Goal: Transaction & Acquisition: Purchase product/service

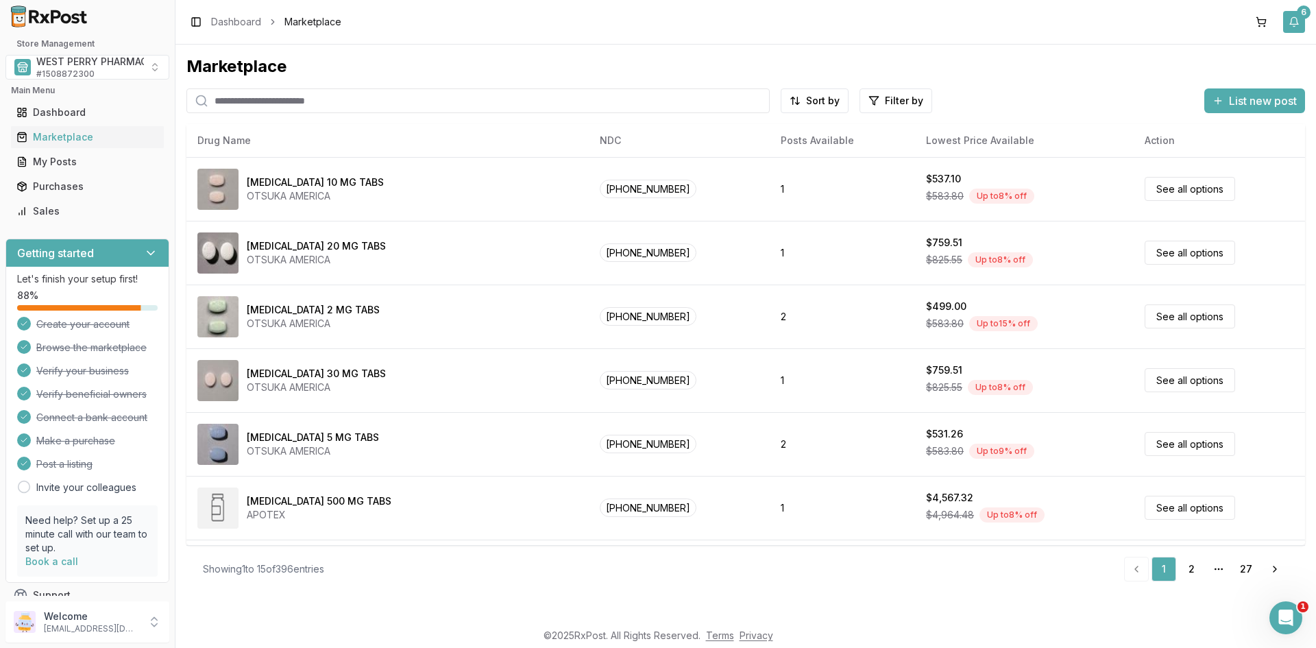
click at [1293, 23] on button "6" at bounding box center [1294, 22] width 22 height 22
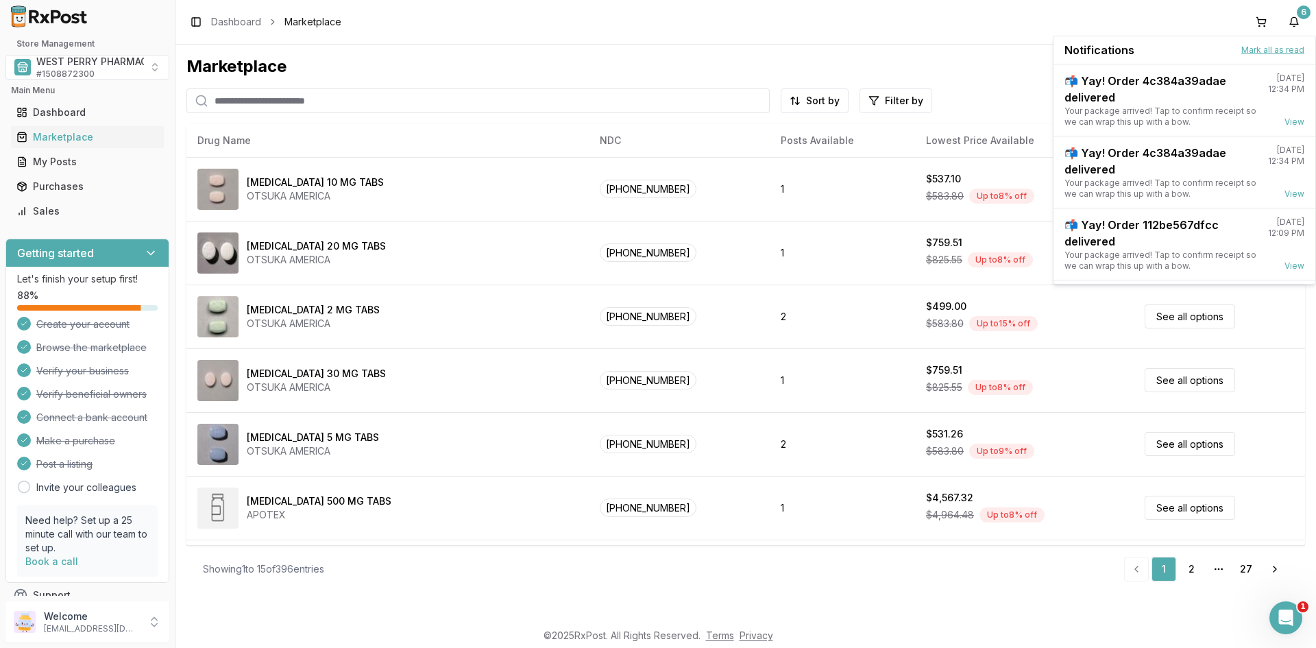
click at [1259, 47] on button "Mark all as read" at bounding box center [1273, 50] width 63 height 11
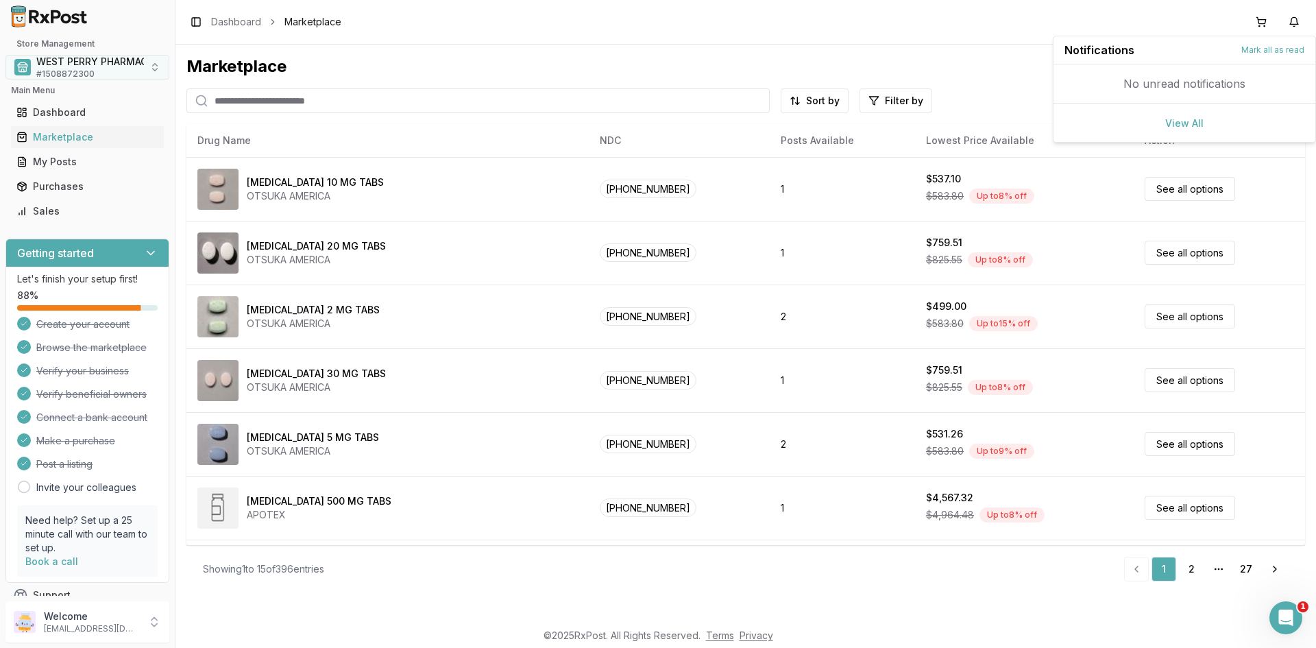
click at [72, 75] on span "# 1508872300" at bounding box center [65, 74] width 58 height 11
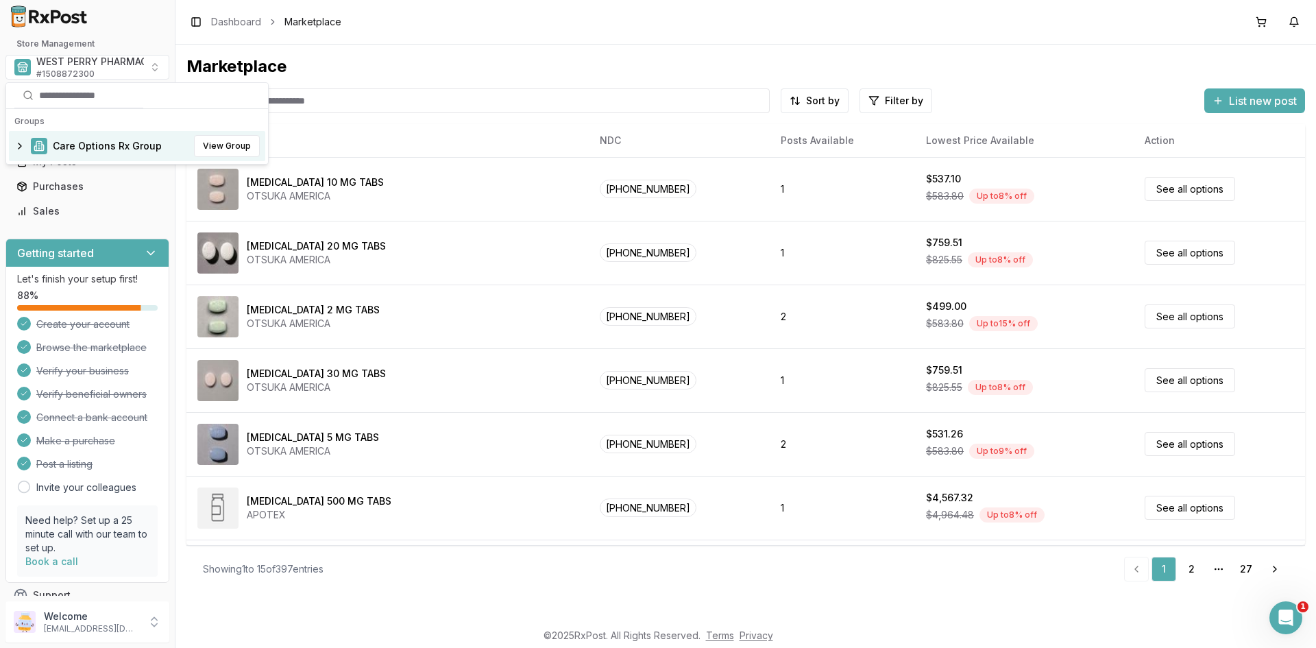
click at [80, 148] on span "Care Options Rx Group" at bounding box center [107, 146] width 109 height 14
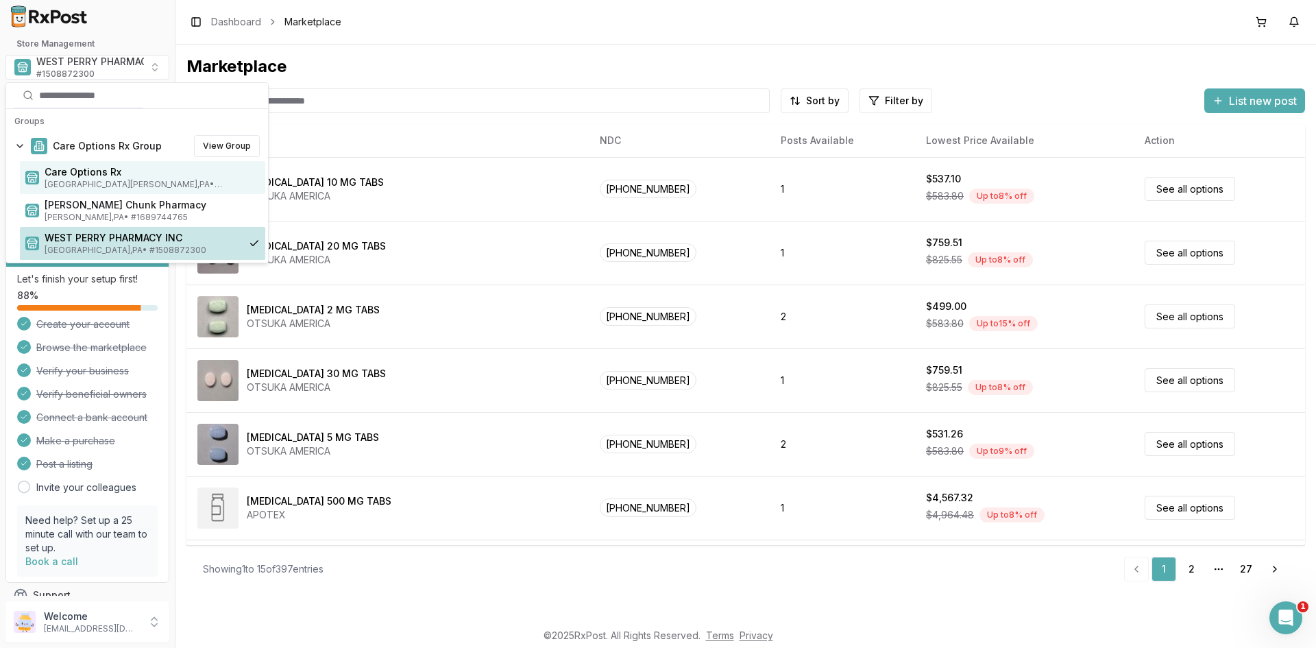
click at [85, 173] on span "Care Options Rx" at bounding box center [152, 172] width 215 height 14
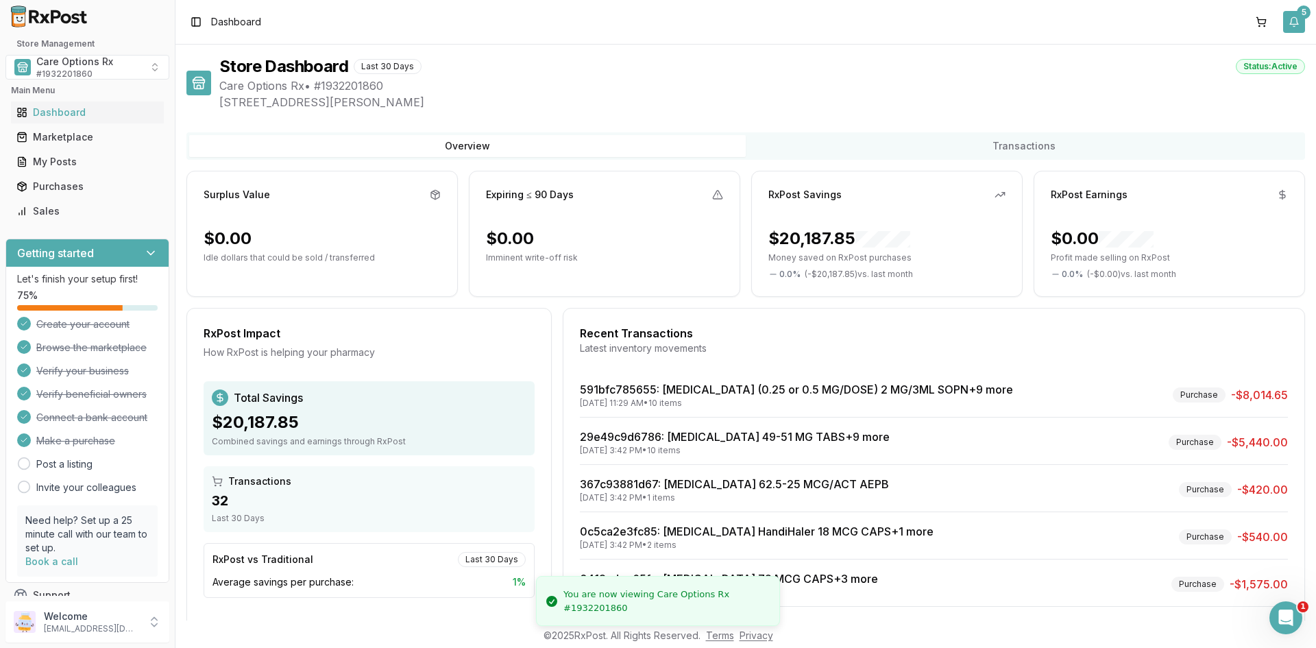
click at [1298, 19] on button "5" at bounding box center [1294, 22] width 22 height 22
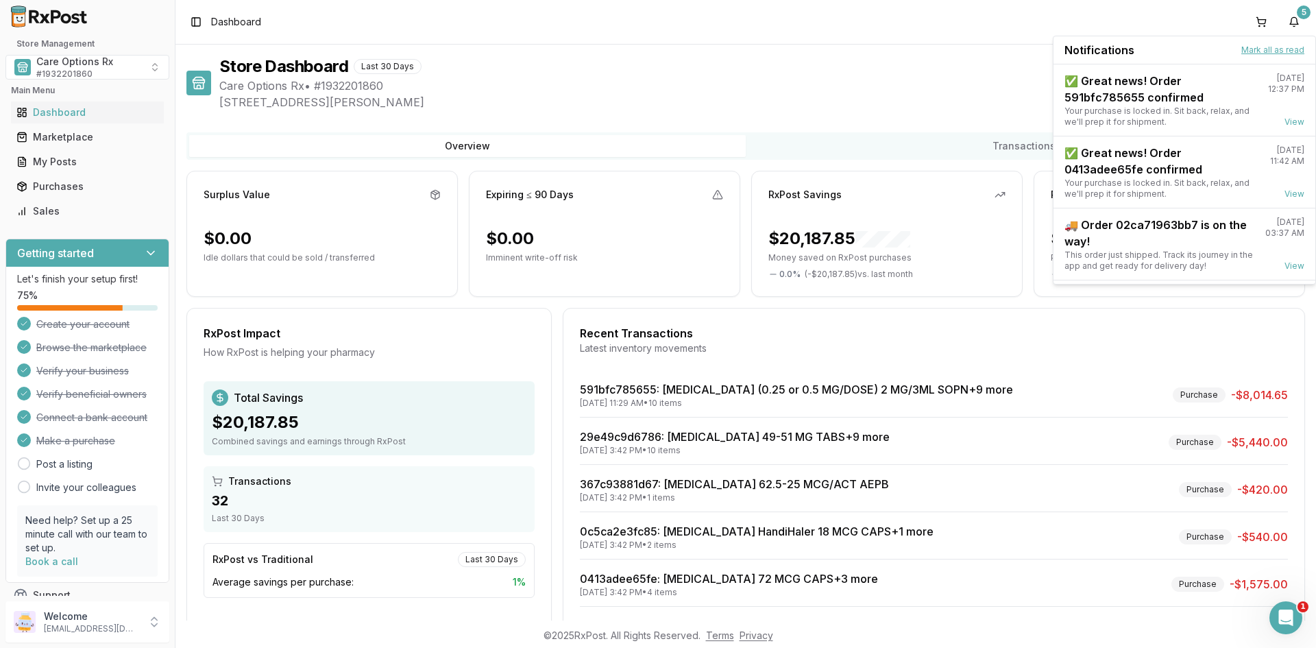
click at [1263, 51] on button "Mark all as read" at bounding box center [1273, 50] width 63 height 11
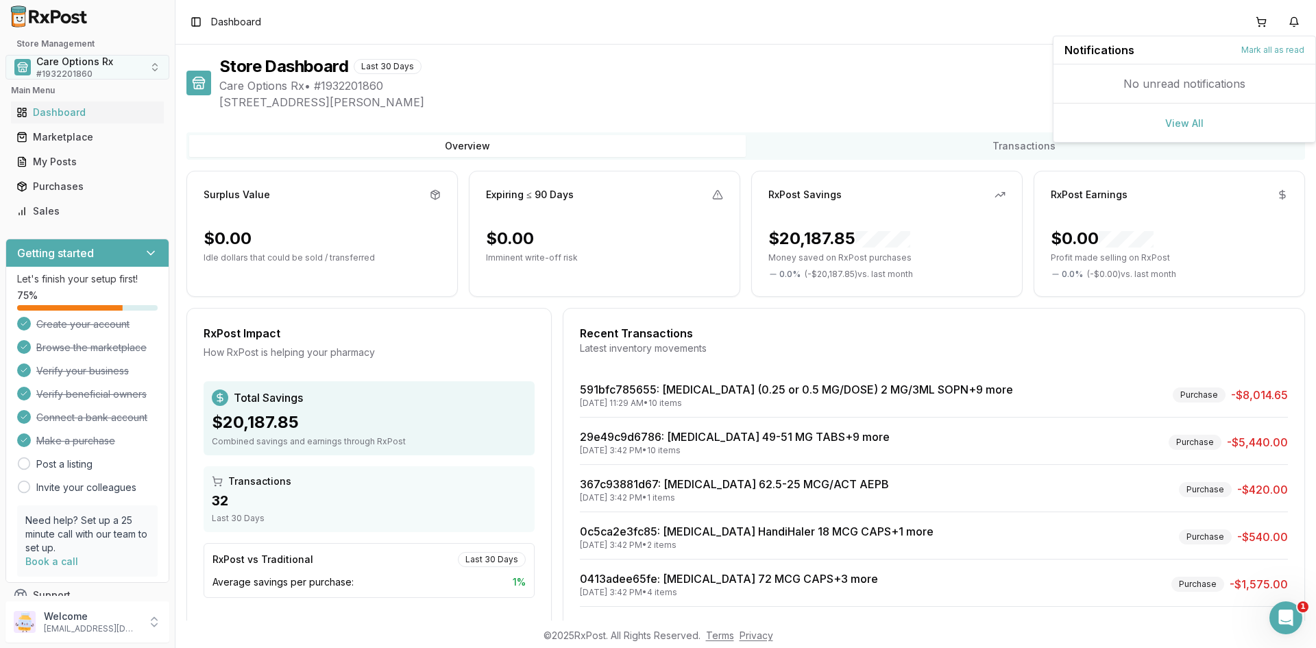
click at [41, 73] on span "# 1932201860" at bounding box center [64, 74] width 56 height 11
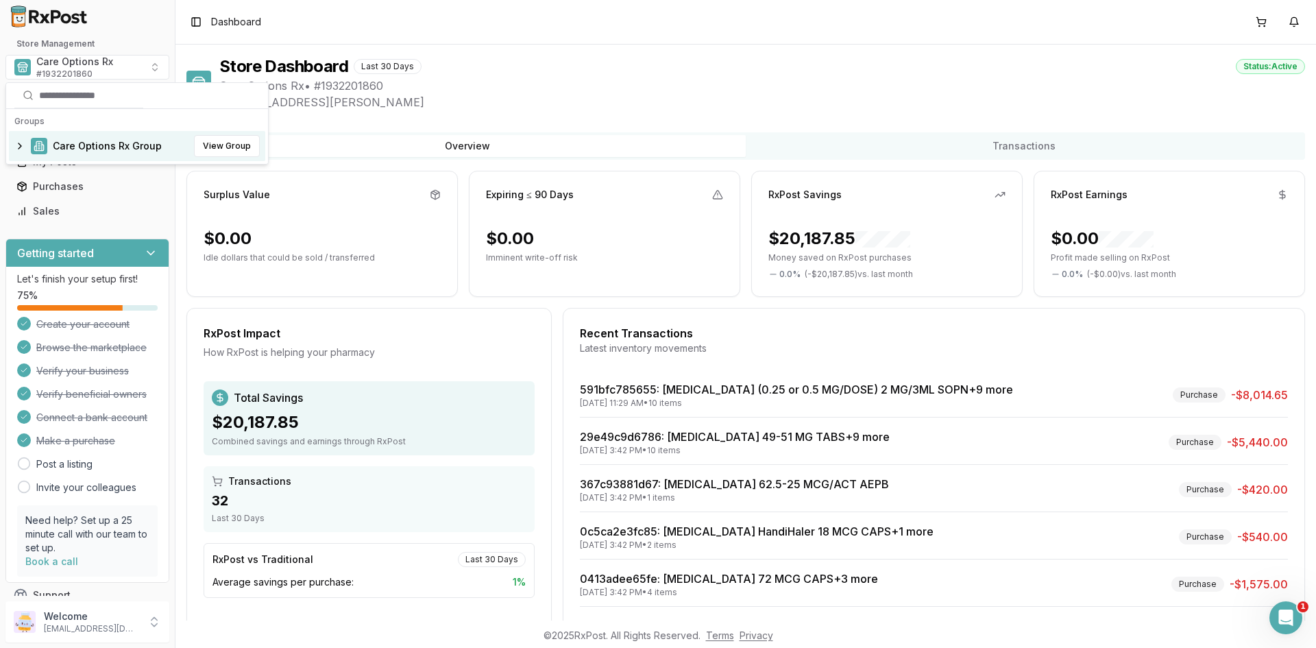
click at [59, 145] on span "Care Options Rx Group" at bounding box center [107, 146] width 109 height 14
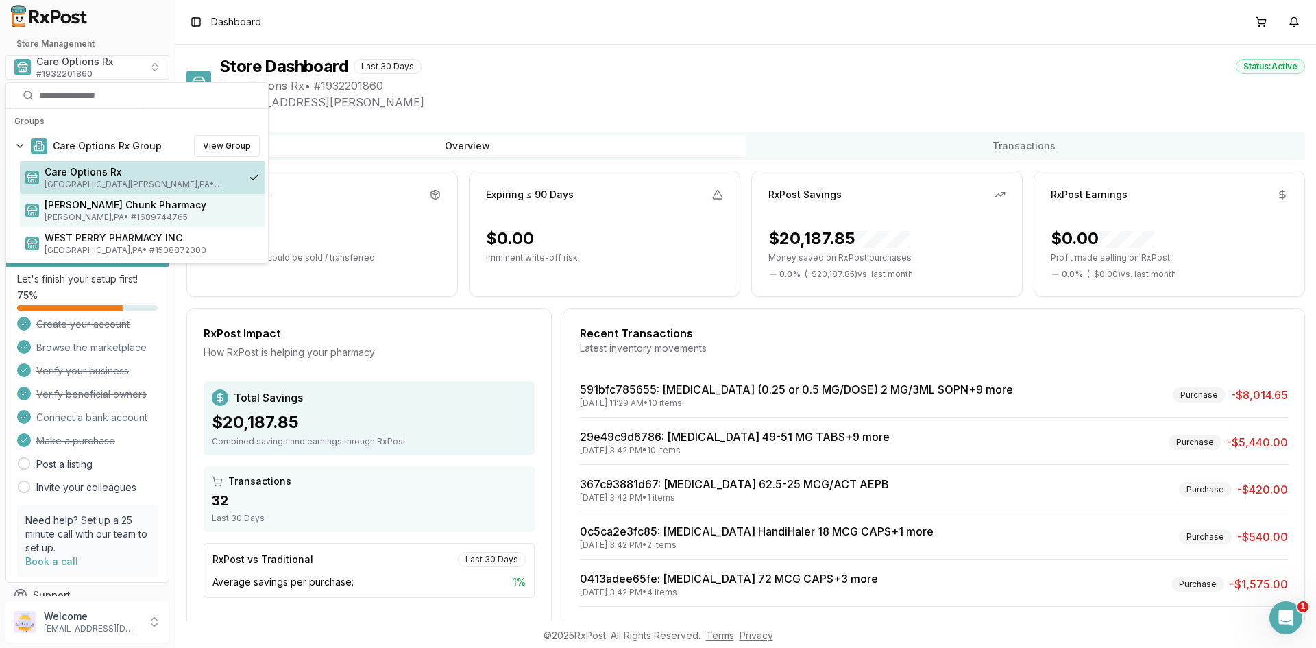
click at [65, 204] on span "[PERSON_NAME] Chunk Pharmacy" at bounding box center [152, 205] width 215 height 14
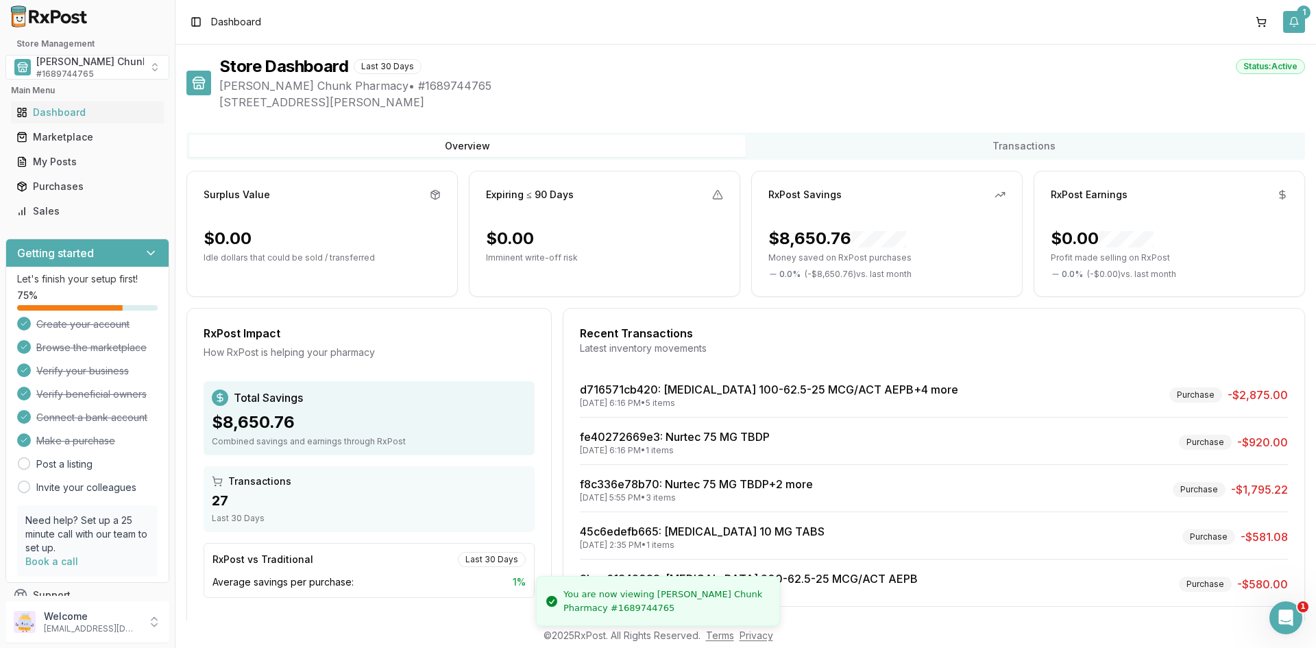
click at [1301, 25] on button "1" at bounding box center [1294, 22] width 22 height 22
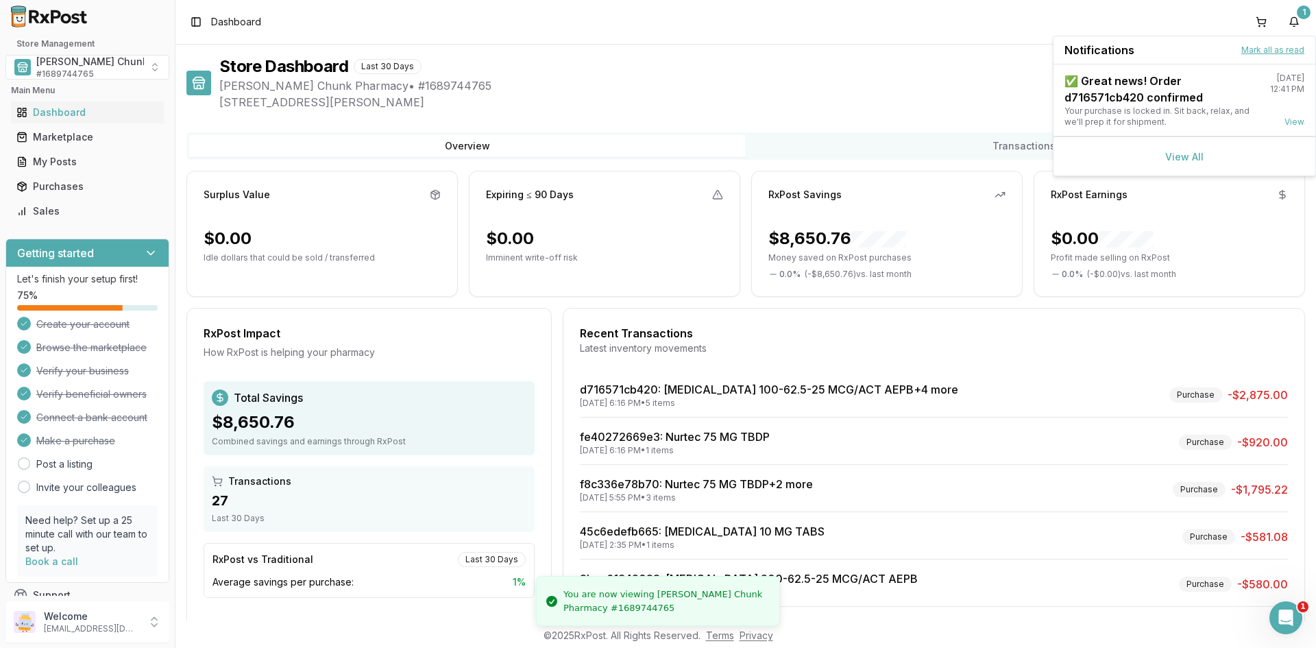
click at [1257, 52] on button "Mark all as read" at bounding box center [1273, 50] width 63 height 11
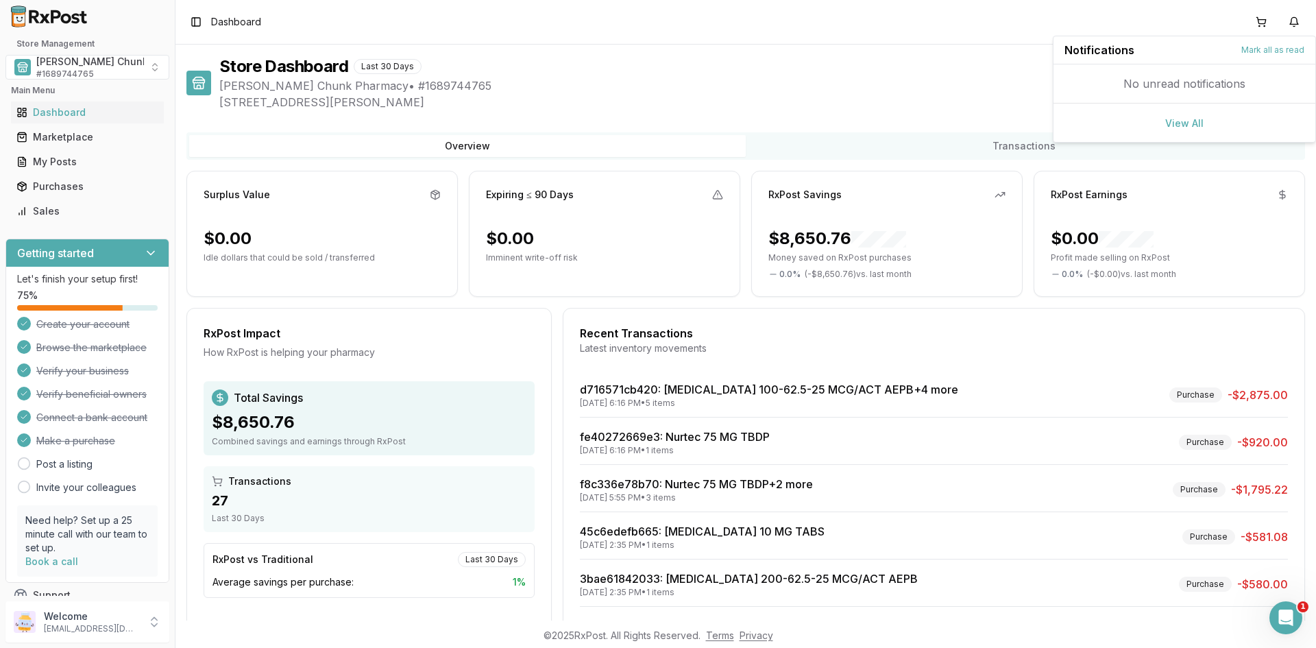
drag, startPoint x: 865, startPoint y: 52, endPoint x: 547, endPoint y: 52, distance: 317.4
click at [837, 52] on div "Store Dashboard Last 30 Days Status: Active Mauch Chunk Pharmacy • # 1689744765…" at bounding box center [746, 333] width 1141 height 576
click at [93, 61] on span "[PERSON_NAME] Chunk Pharmacy" at bounding box center [117, 62] width 162 height 14
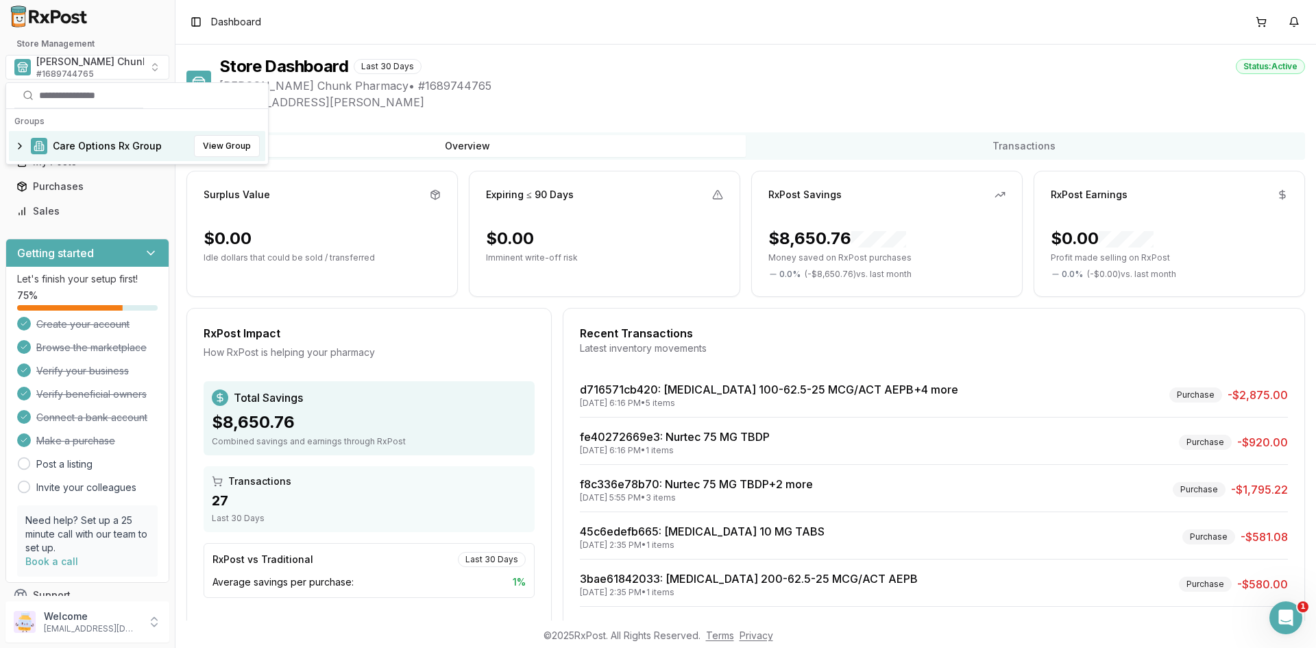
click at [80, 147] on span "Care Options Rx Group" at bounding box center [107, 146] width 109 height 14
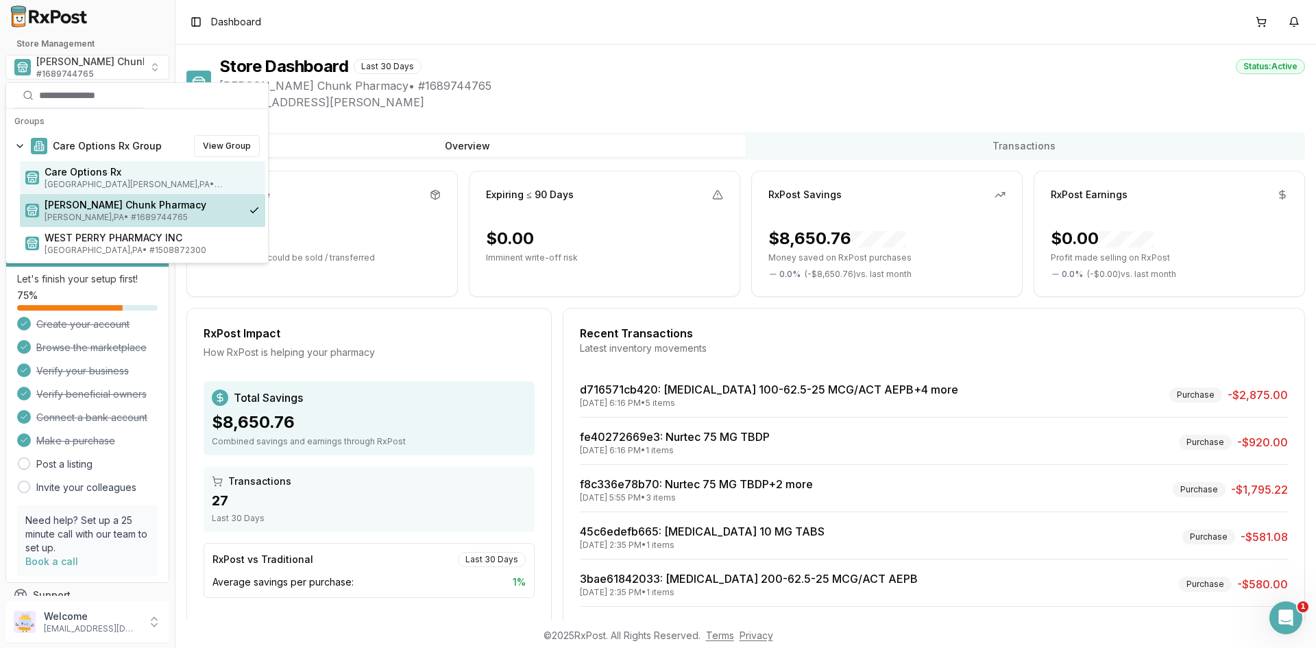
click at [80, 171] on span "Care Options Rx" at bounding box center [152, 172] width 215 height 14
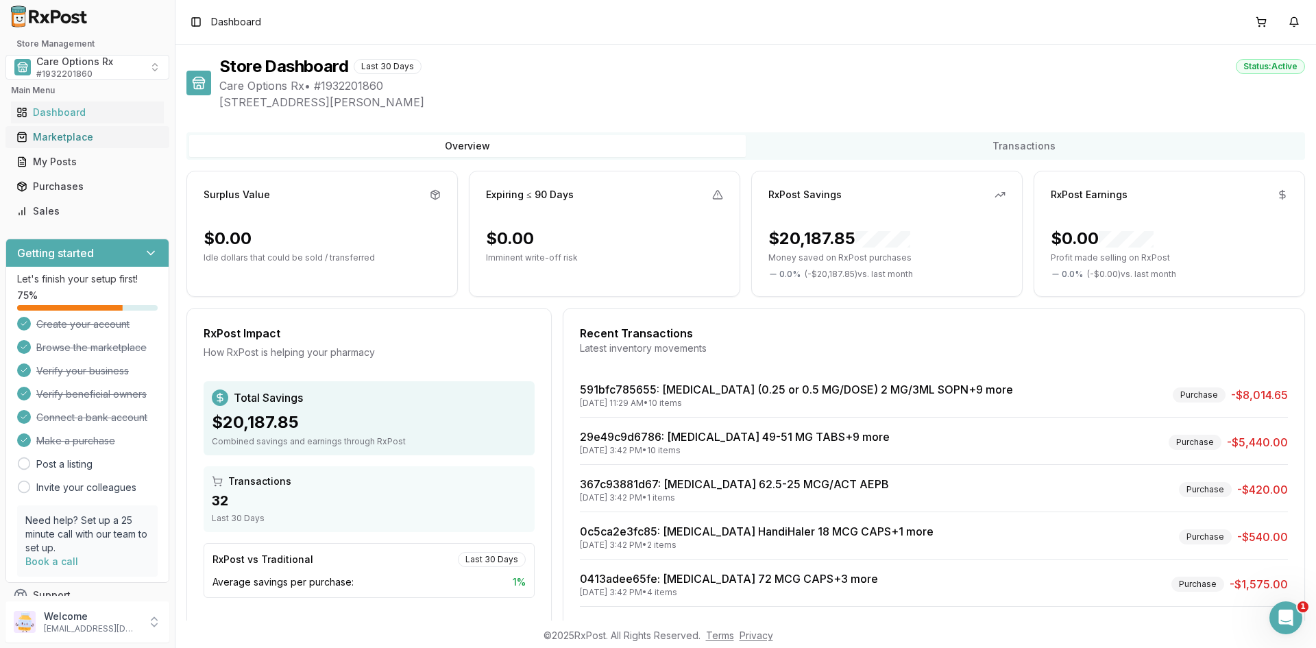
click at [60, 134] on div "Marketplace" at bounding box center [87, 137] width 142 height 14
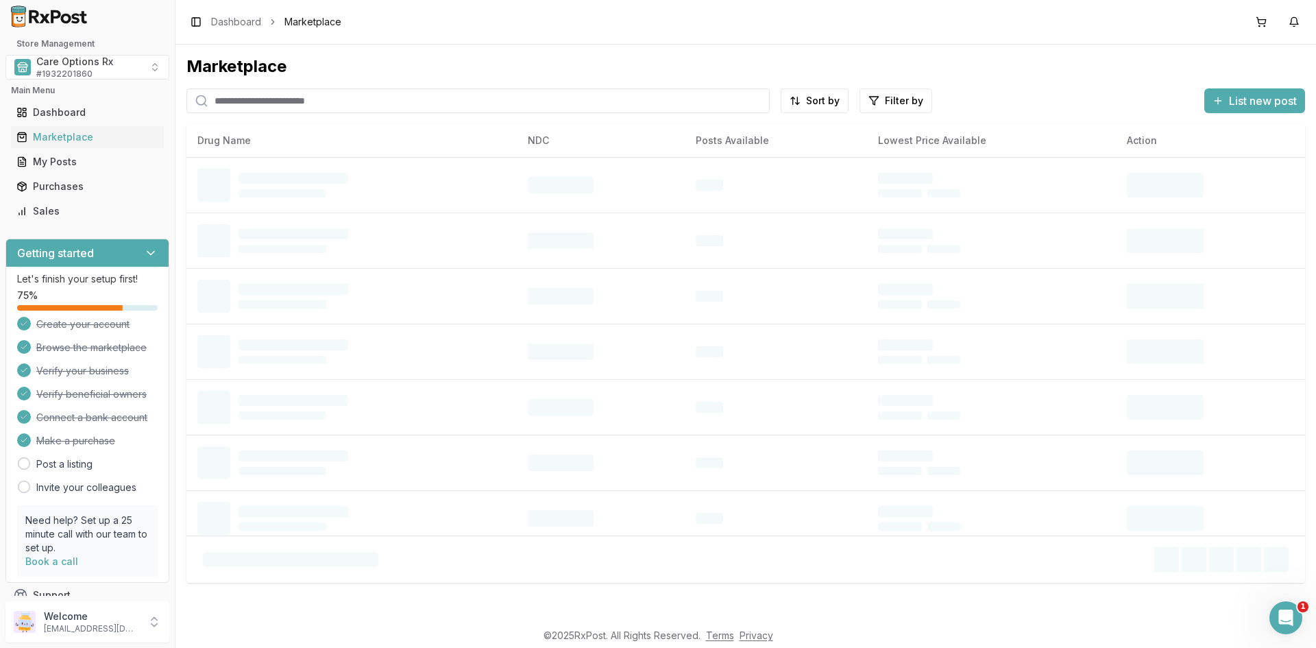
click at [247, 103] on input "search" at bounding box center [477, 100] width 583 height 25
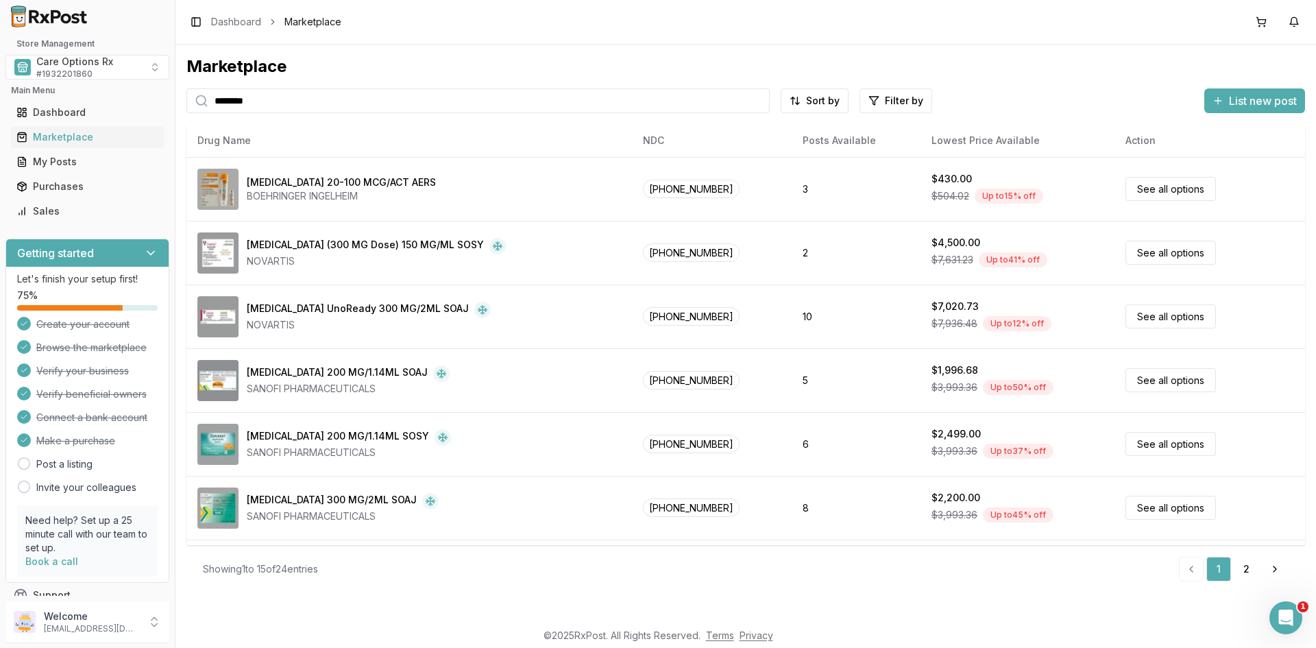
type input "********"
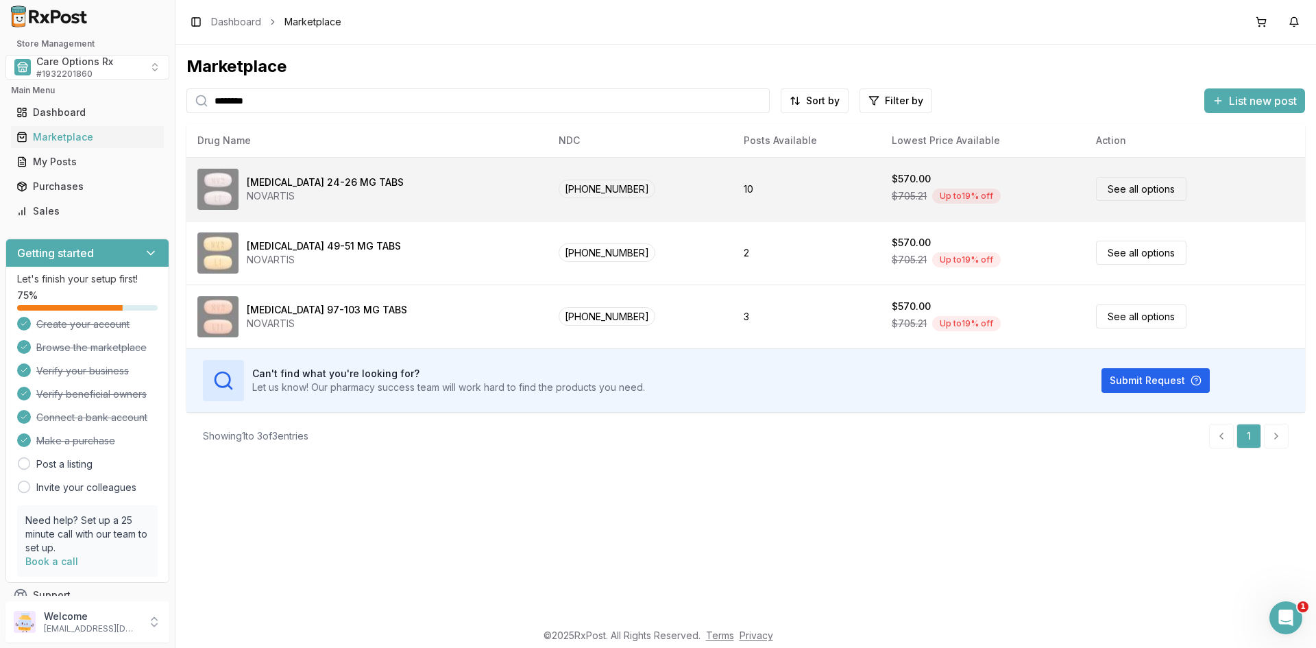
click at [300, 188] on div "[MEDICAL_DATA] 24-26 MG TABS" at bounding box center [325, 183] width 157 height 14
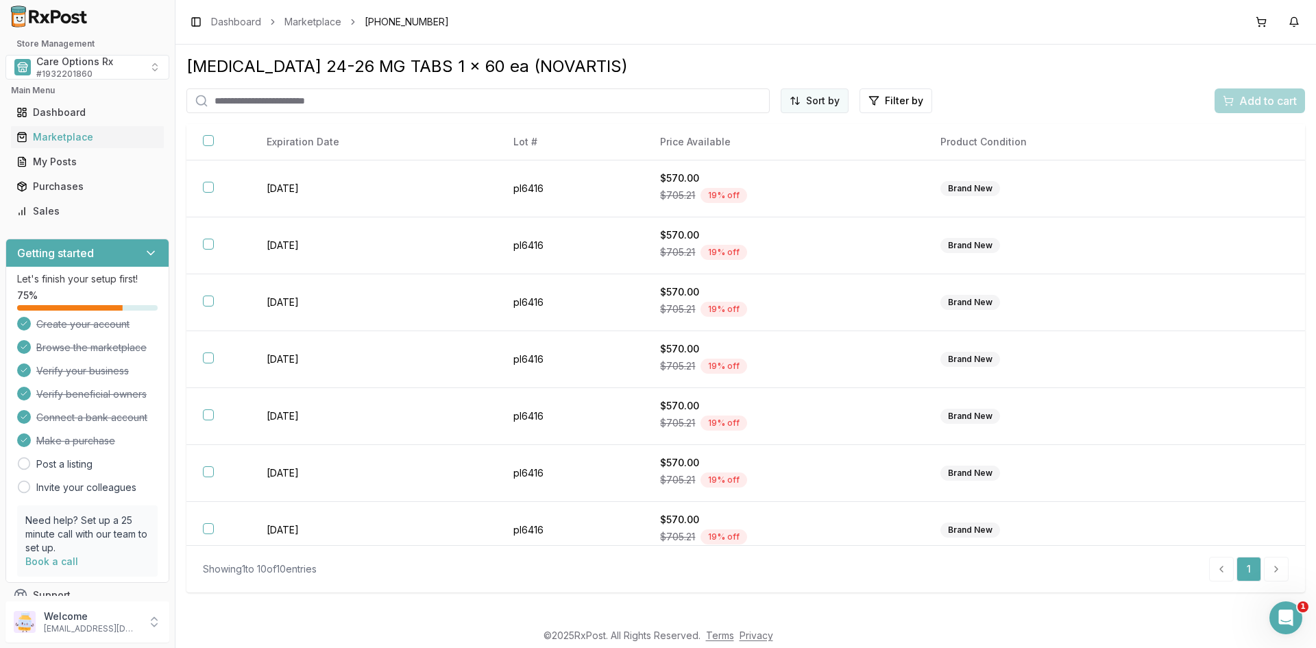
click at [805, 104] on html "Store Management Care Options Rx # 1932201860 Main Menu Dashboard Marketplace M…" at bounding box center [658, 324] width 1316 height 648
click at [773, 173] on div "Best Discount (High to Low)" at bounding box center [781, 181] width 130 height 36
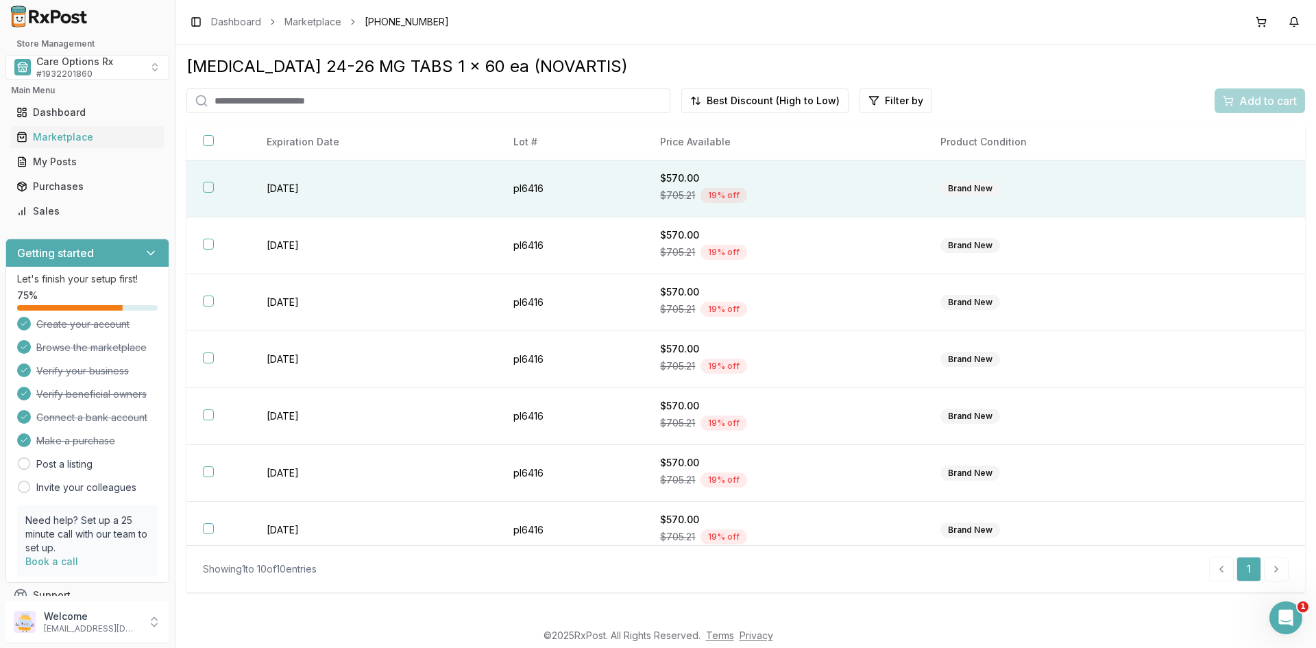
click at [204, 191] on button "button" at bounding box center [208, 187] width 11 height 11
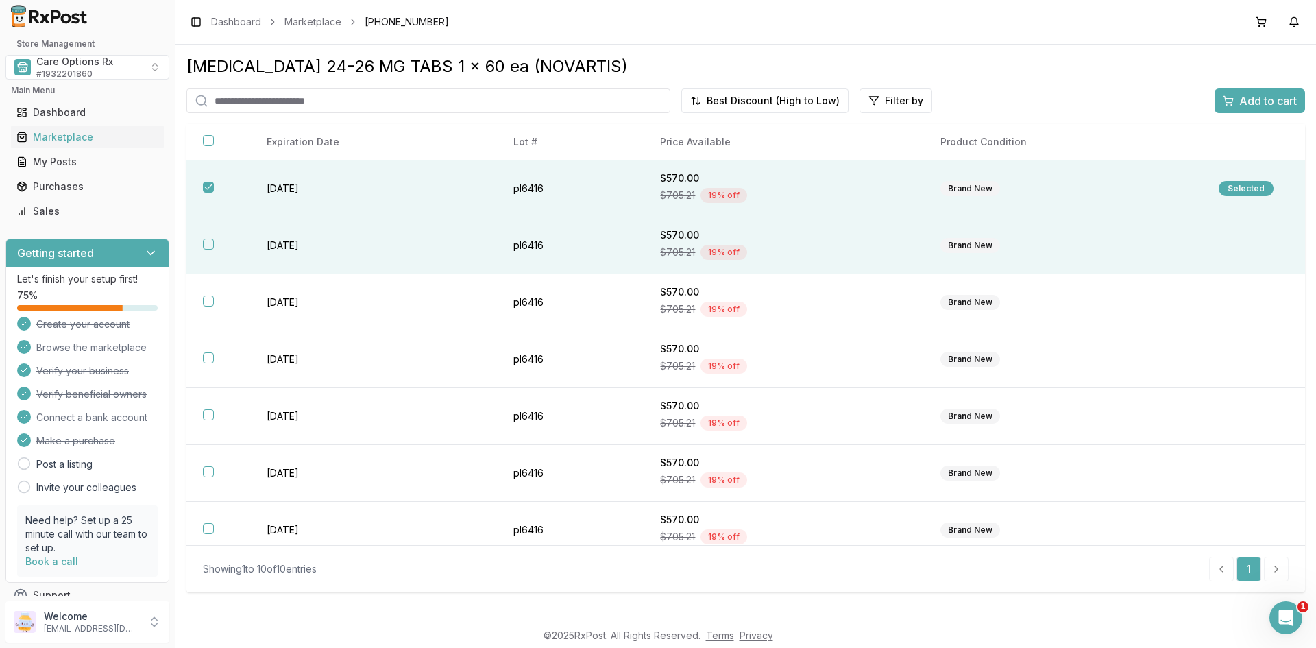
click at [204, 243] on button "button" at bounding box center [208, 244] width 11 height 11
click at [1246, 105] on span "Add to cart" at bounding box center [1269, 101] width 58 height 16
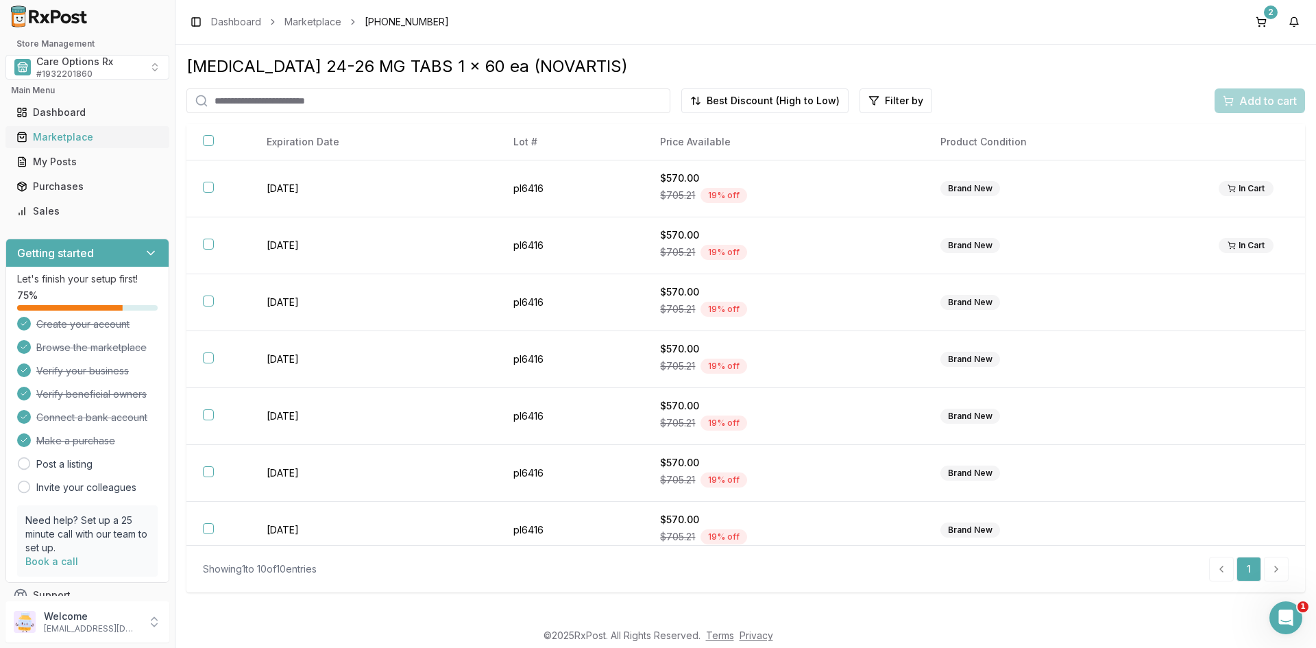
click at [85, 139] on div "Marketplace" at bounding box center [87, 137] width 142 height 14
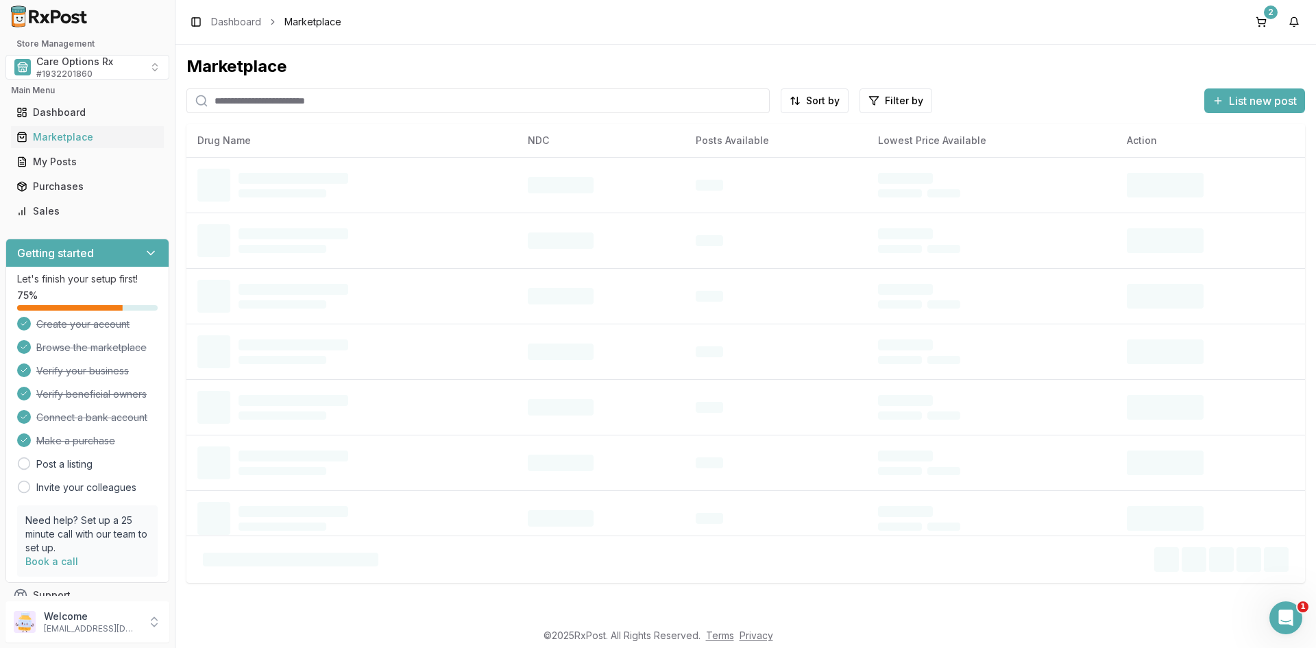
click at [267, 106] on input "search" at bounding box center [477, 100] width 583 height 25
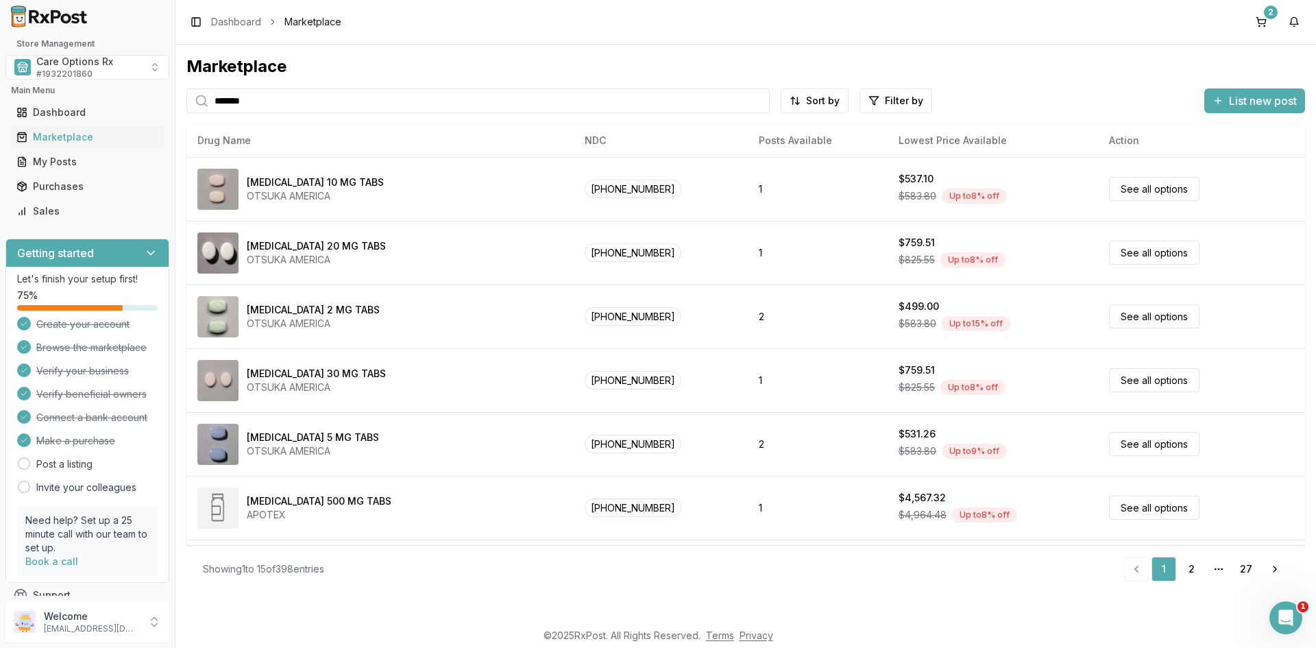
type input "*******"
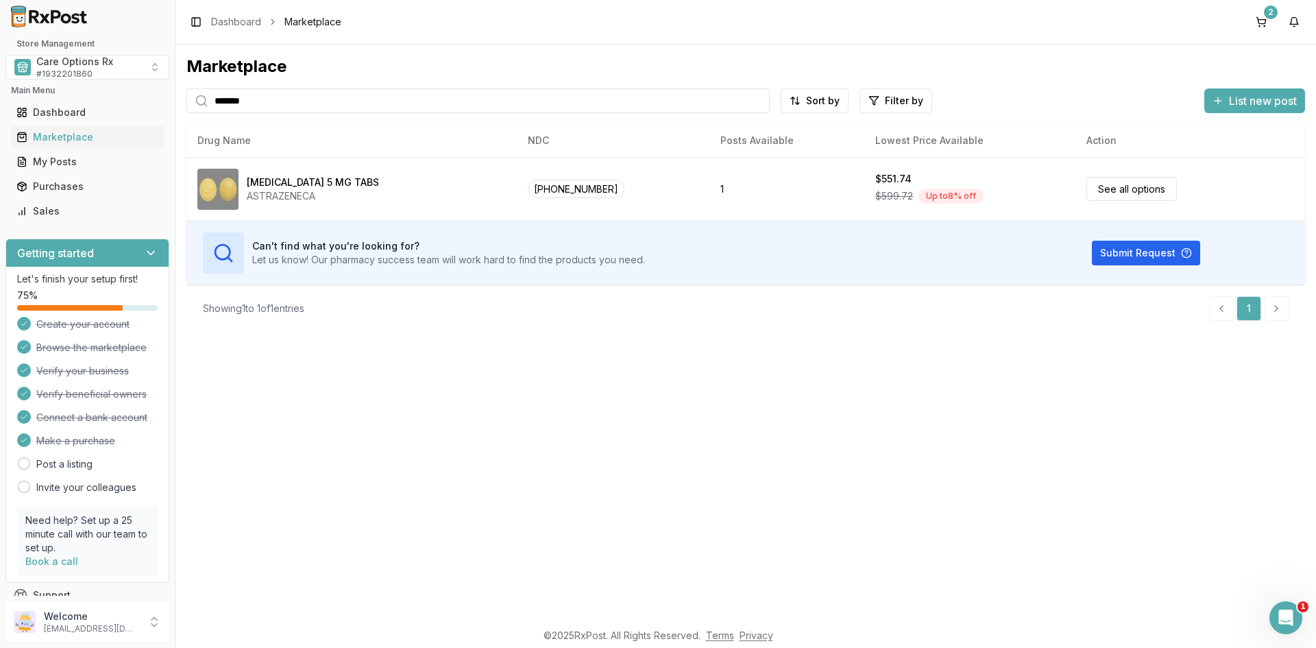
click at [452, 367] on div "Marketplace ******* Sort by Filter by List new post Card Table NDC: [PHONE_NUMB…" at bounding box center [746, 333] width 1141 height 576
click at [1264, 16] on button "2" at bounding box center [1262, 22] width 22 height 22
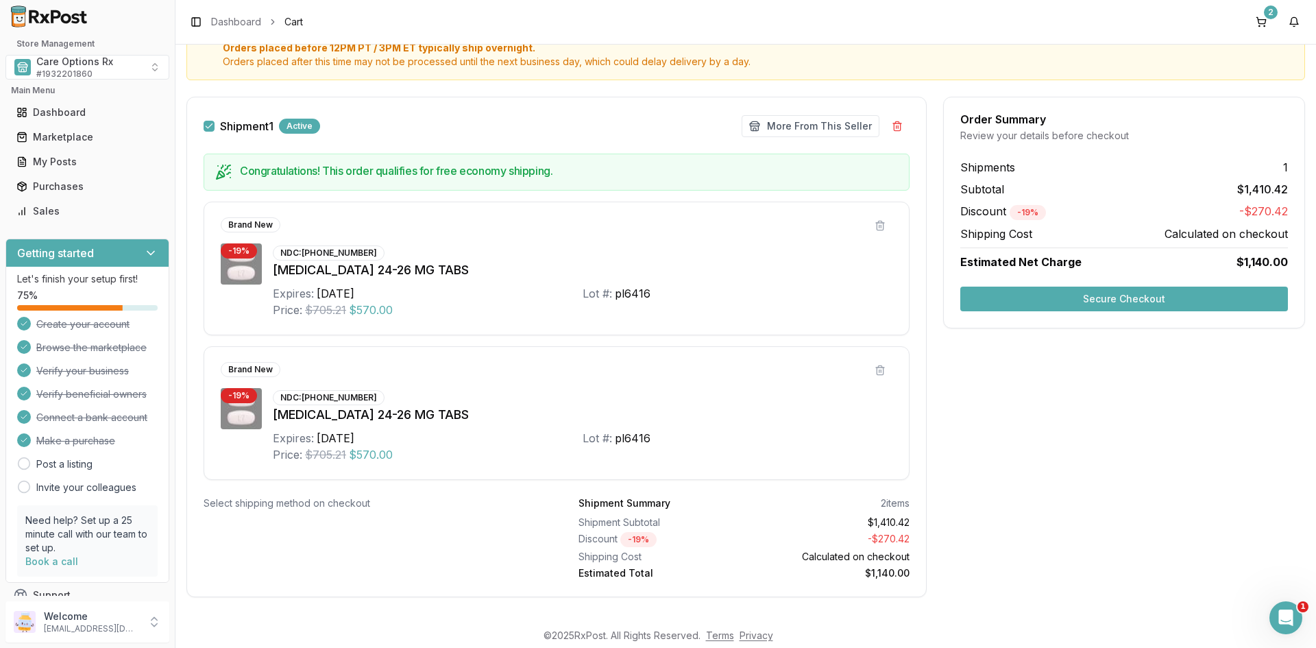
scroll to position [177, 0]
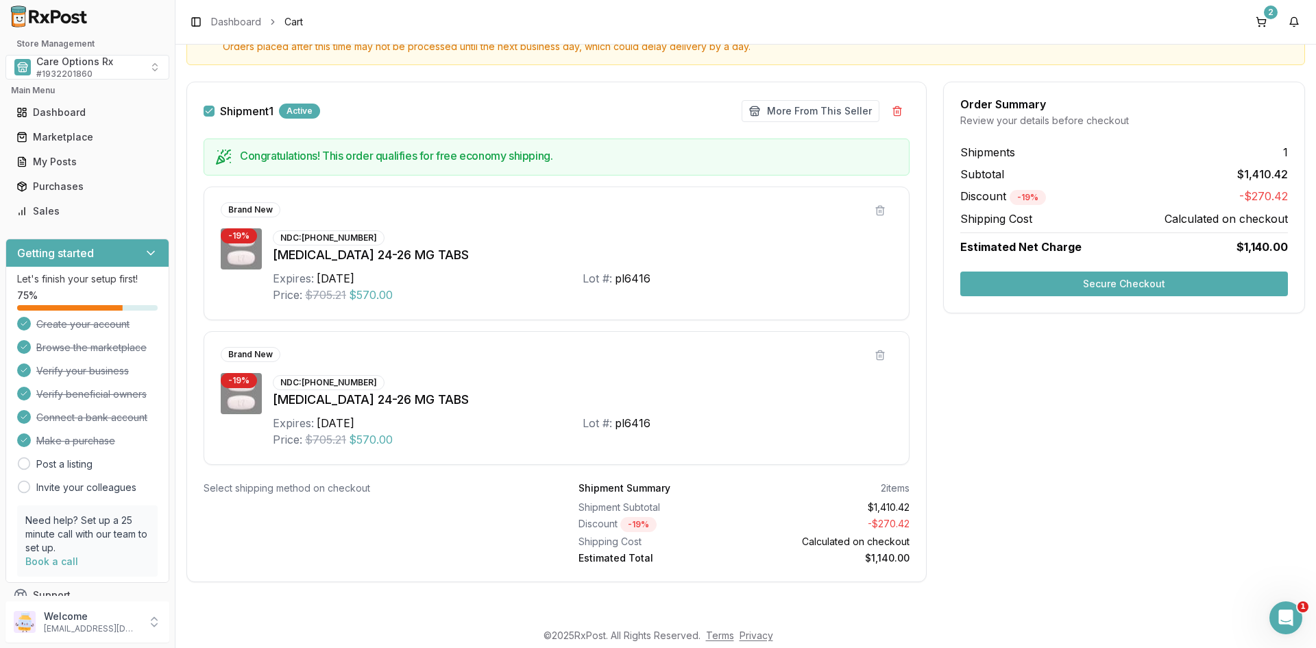
click at [1054, 285] on button "Secure Checkout" at bounding box center [1125, 283] width 328 height 25
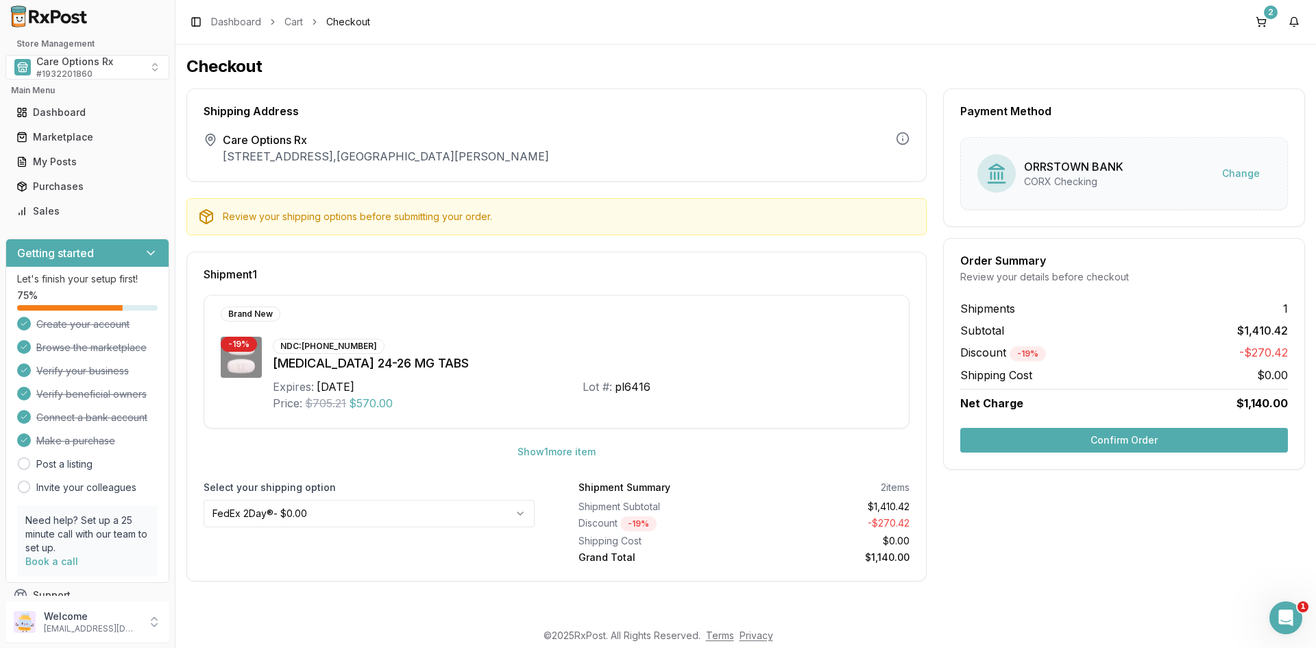
click at [1076, 442] on button "Confirm Order" at bounding box center [1125, 440] width 328 height 25
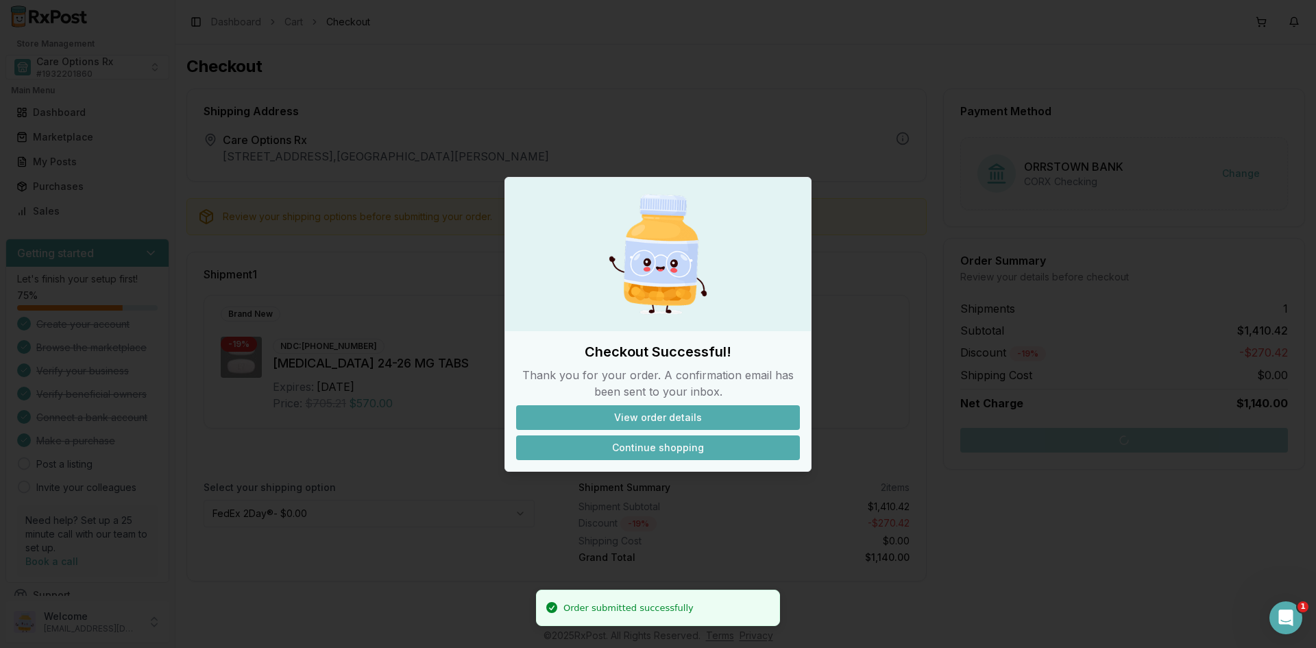
click at [686, 453] on button "Continue shopping" at bounding box center [658, 447] width 284 height 25
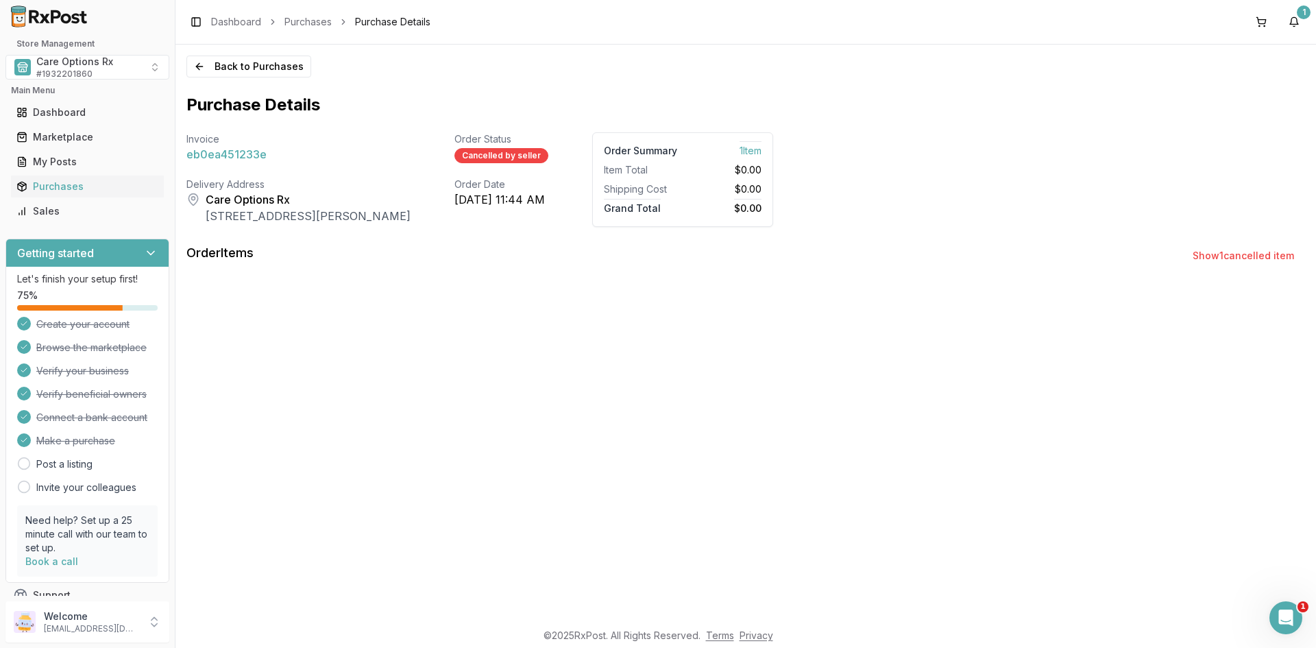
click at [217, 156] on span "eb0ea451233e" at bounding box center [226, 154] width 80 height 16
click at [1200, 253] on button "Show 1 cancelled item" at bounding box center [1243, 255] width 123 height 25
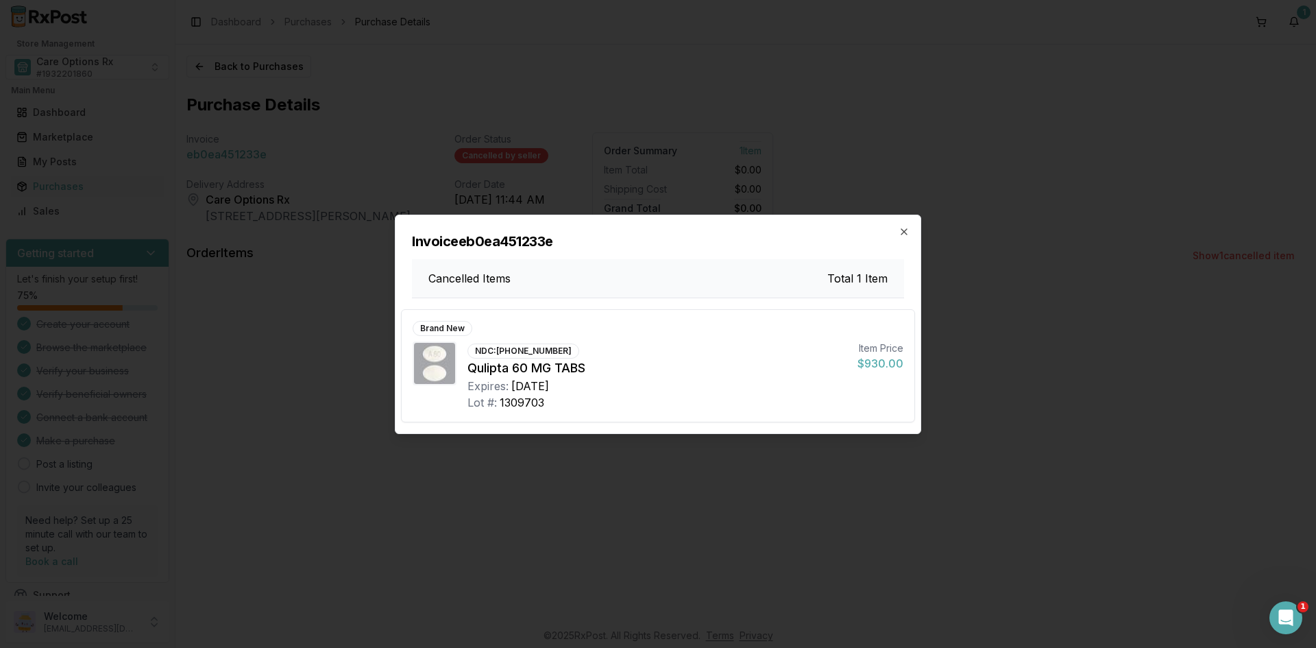
click at [910, 230] on div "Invoice eb0ea451233e Cancelled Items Total 1 Item" at bounding box center [658, 256] width 525 height 83
click at [905, 231] on icon "button" at bounding box center [904, 231] width 5 height 5
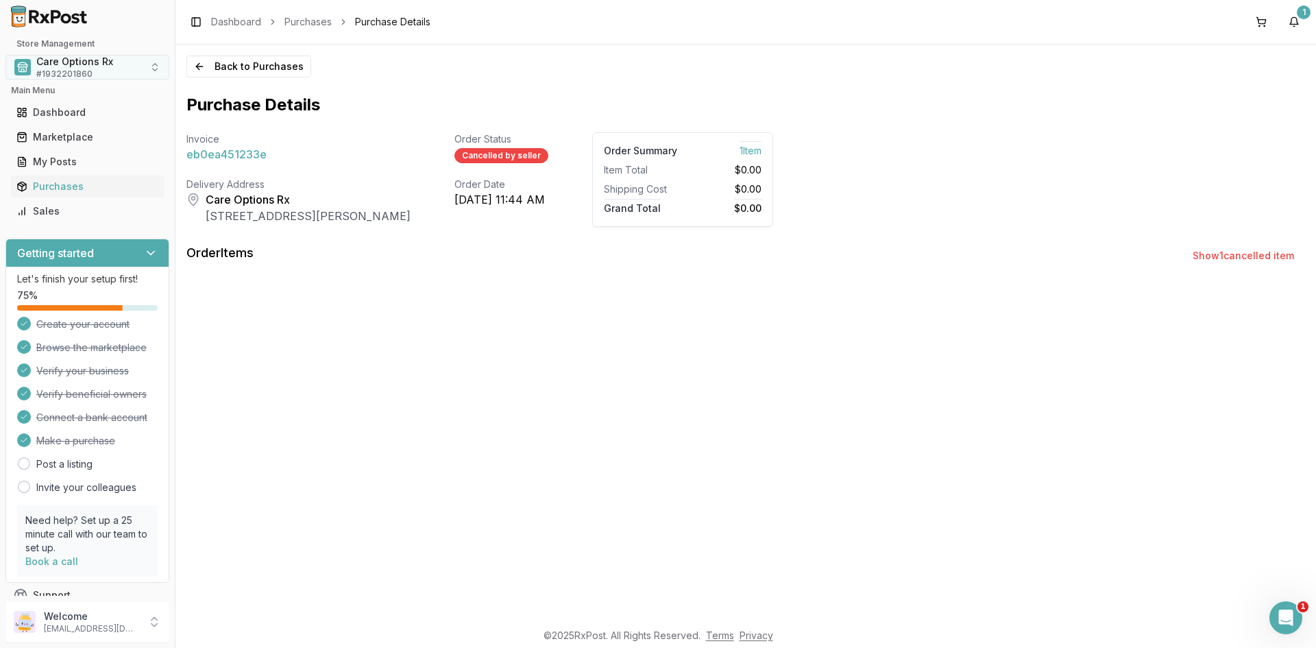
click at [63, 66] on span "Care Options Rx" at bounding box center [74, 62] width 77 height 14
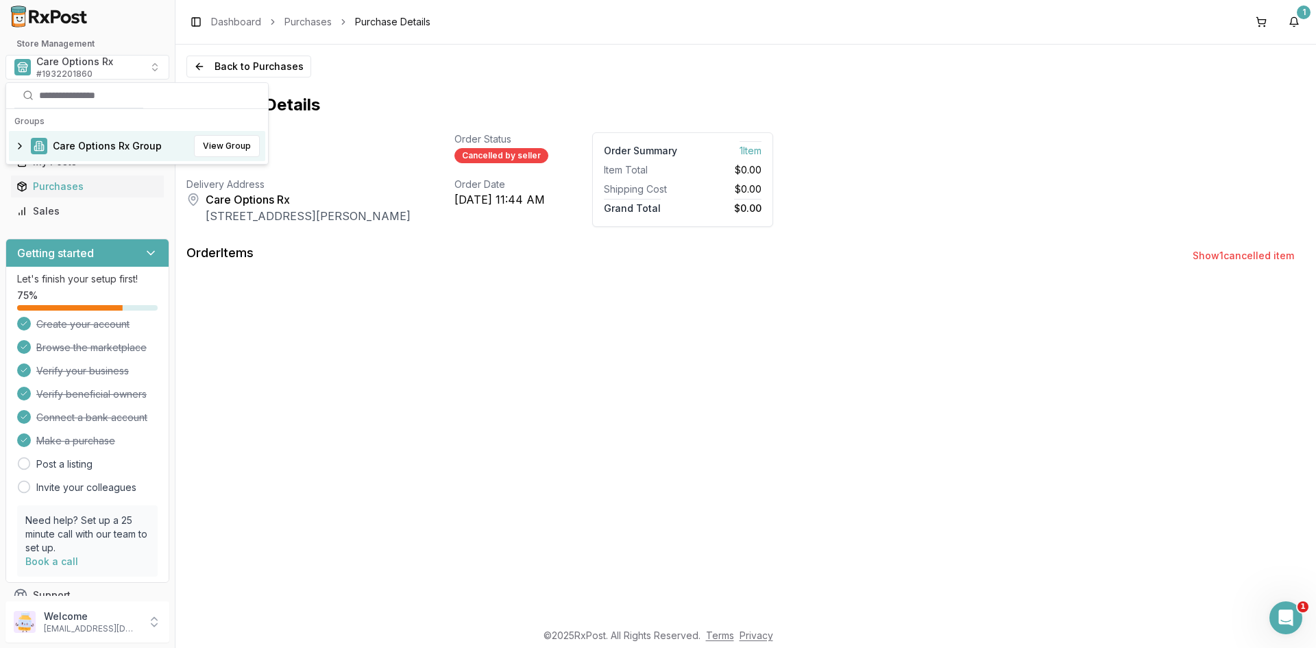
click at [78, 146] on span "Care Options Rx Group" at bounding box center [107, 146] width 109 height 14
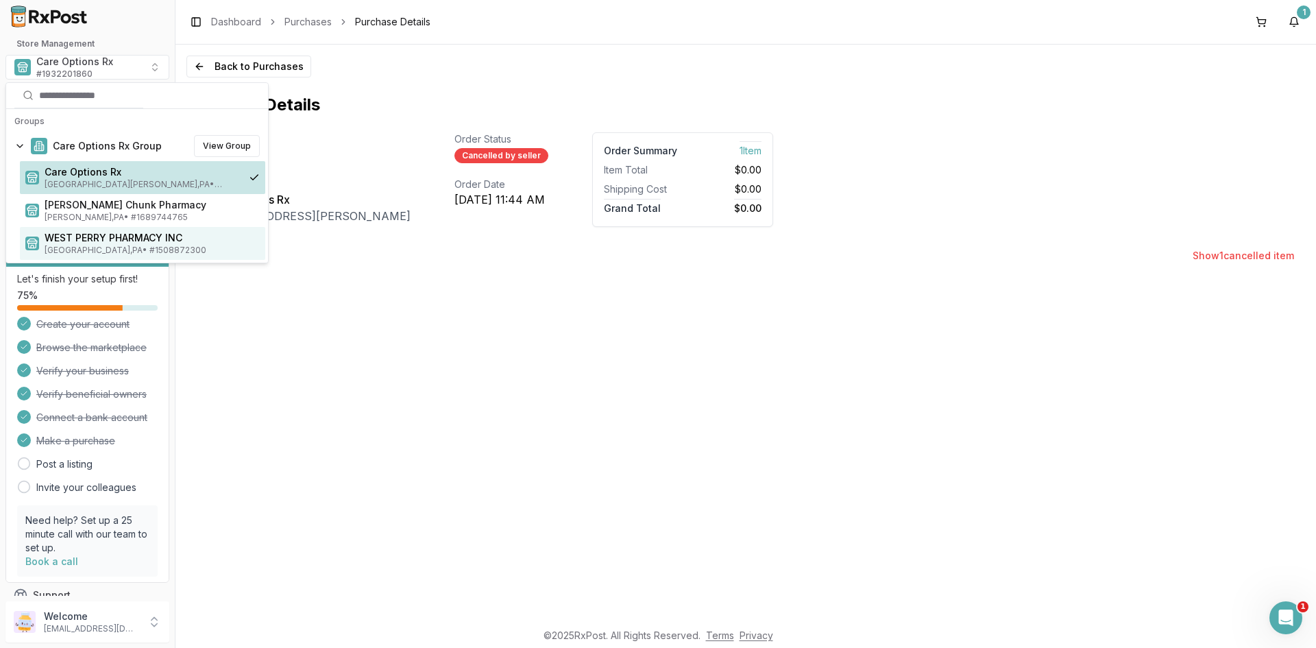
click at [82, 241] on span "WEST PERRY PHARMACY INC" at bounding box center [152, 238] width 215 height 14
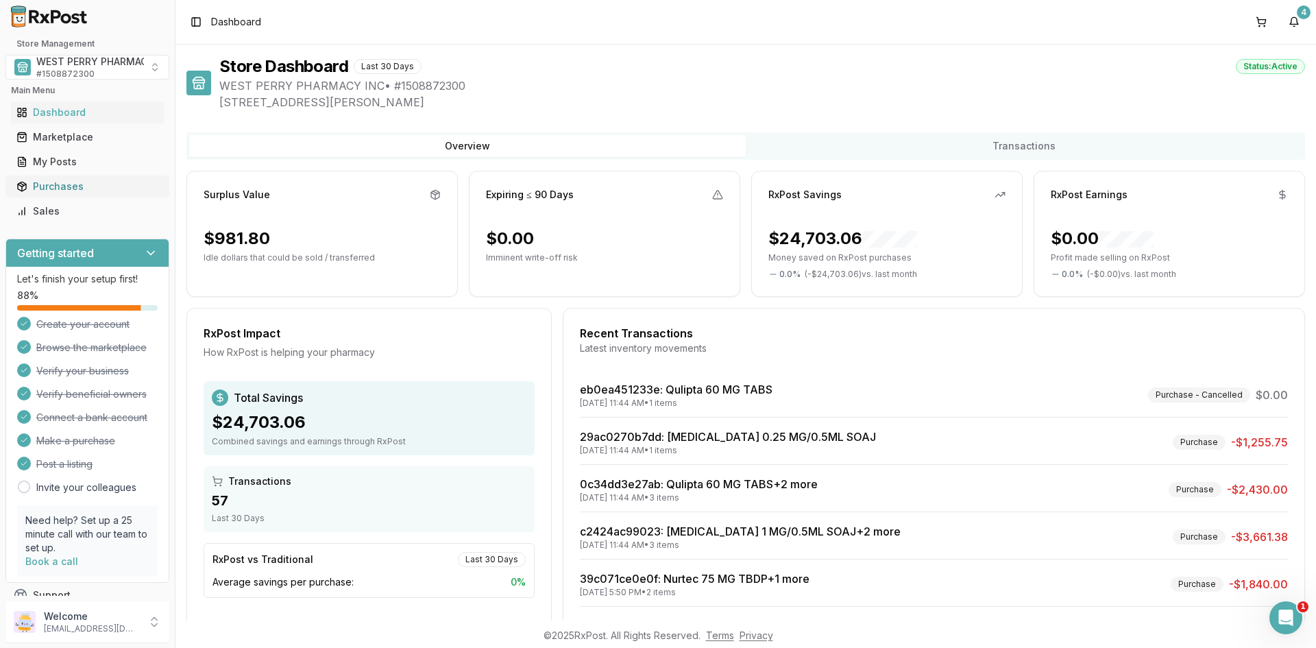
click at [49, 185] on div "Purchases" at bounding box center [87, 187] width 142 height 14
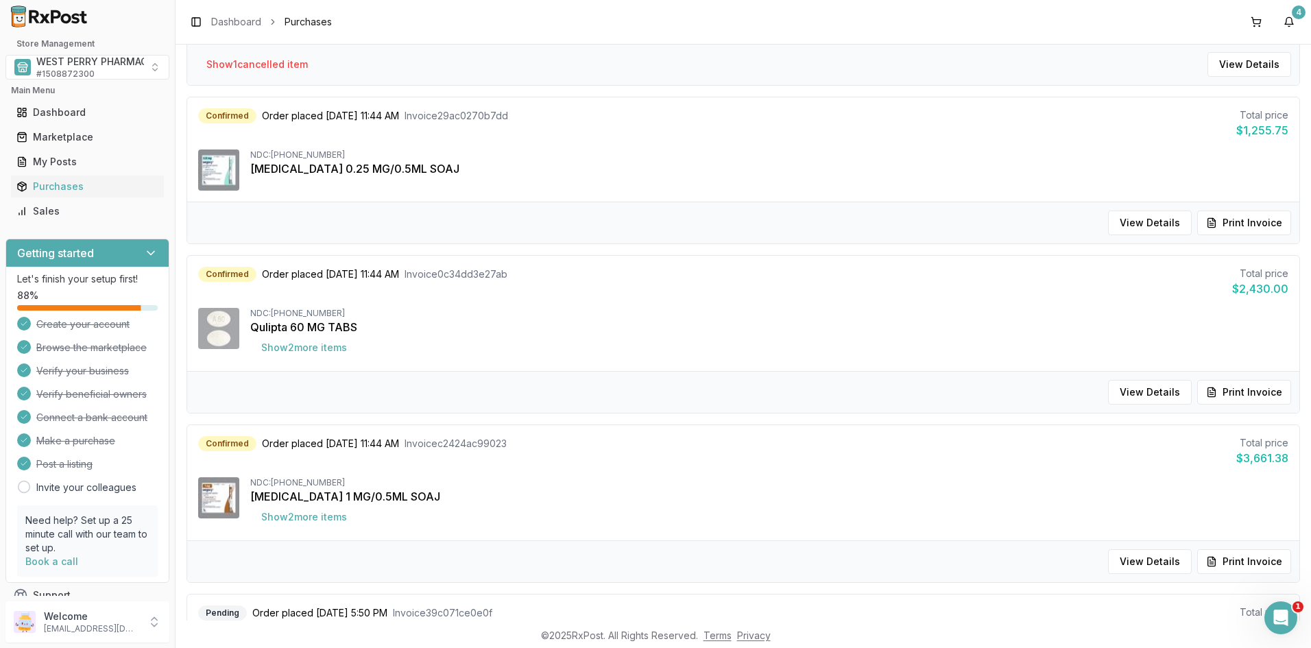
scroll to position [274, 0]
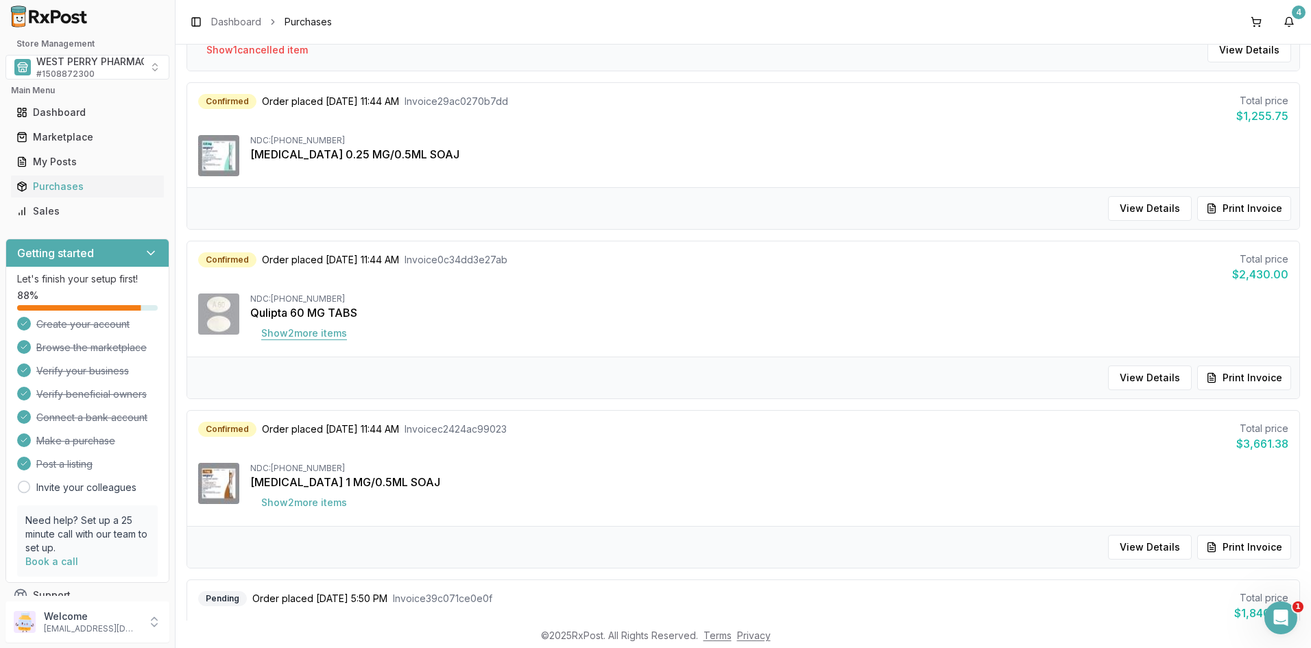
click at [329, 334] on button "Show 2 more item s" at bounding box center [304, 333] width 108 height 25
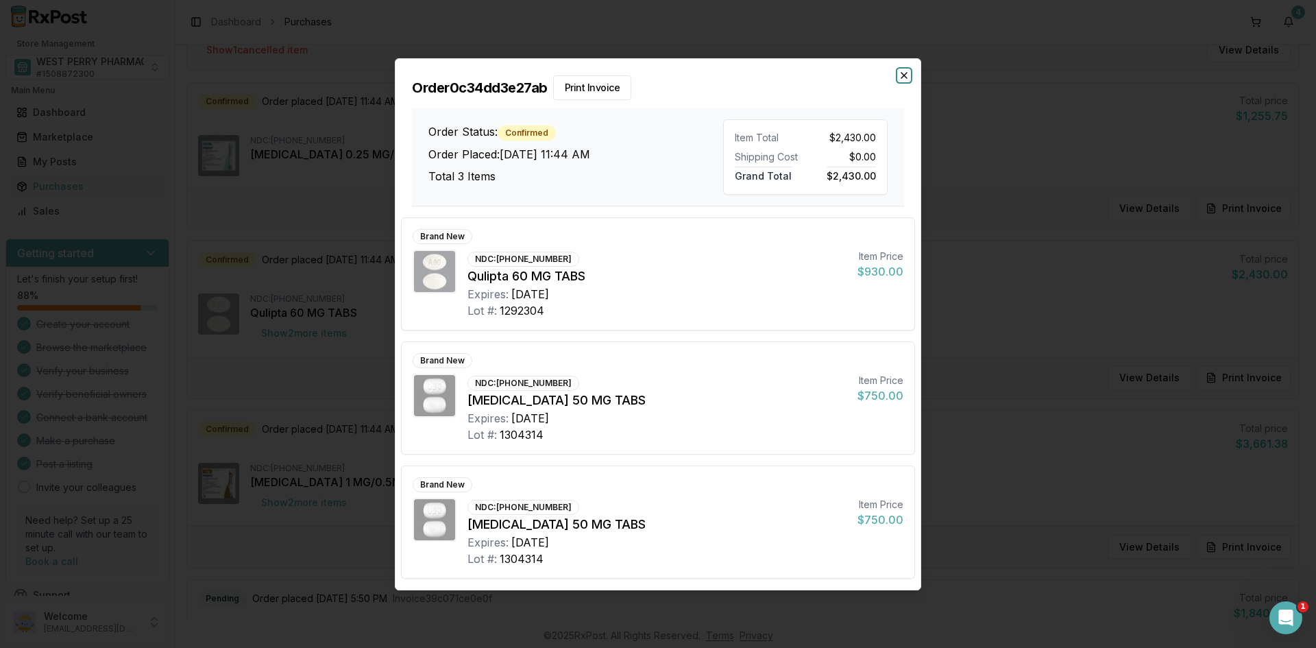
click at [906, 73] on icon "button" at bounding box center [904, 75] width 5 height 5
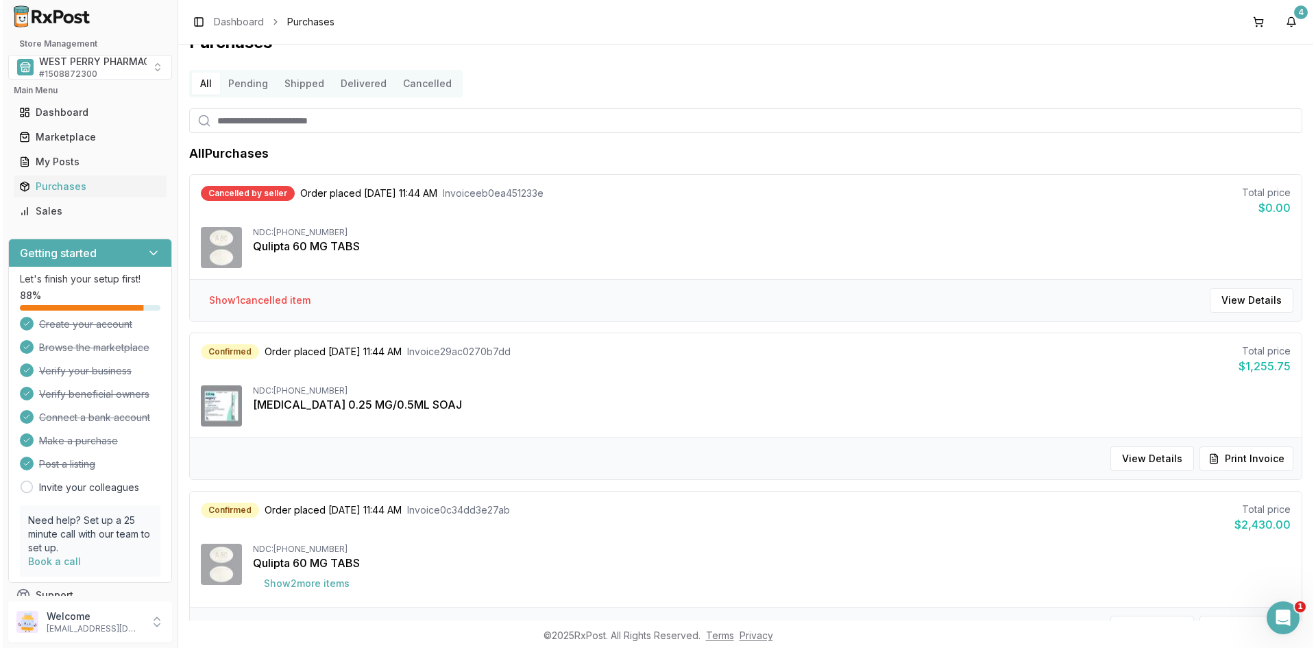
scroll to position [0, 0]
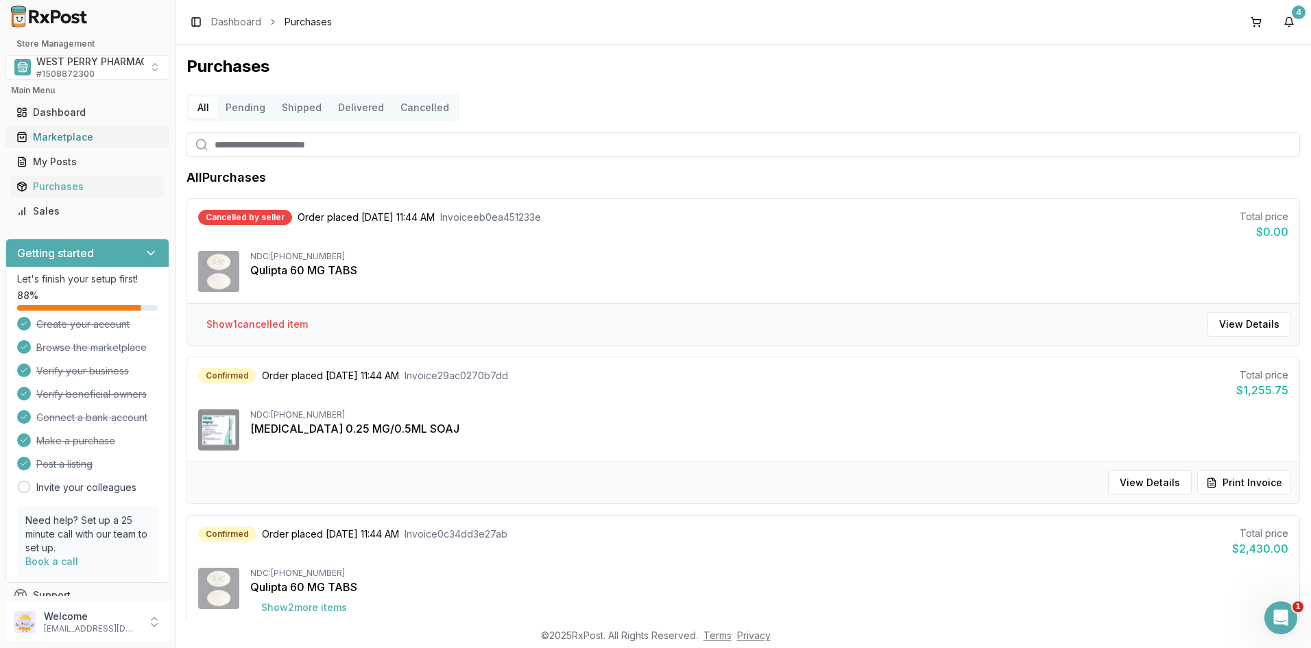
click at [43, 134] on div "Marketplace" at bounding box center [87, 137] width 142 height 14
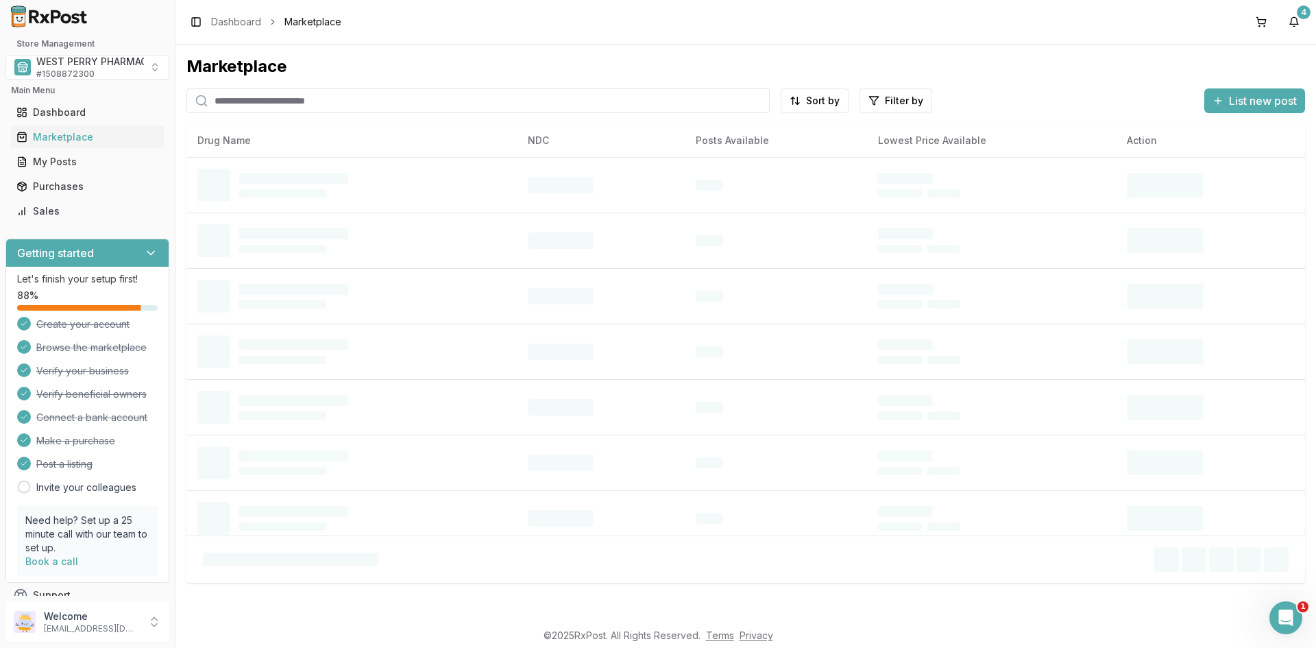
drag, startPoint x: 339, startPoint y: 102, endPoint x: 321, endPoint y: 110, distance: 19.6
click at [339, 102] on input "search" at bounding box center [477, 100] width 583 height 25
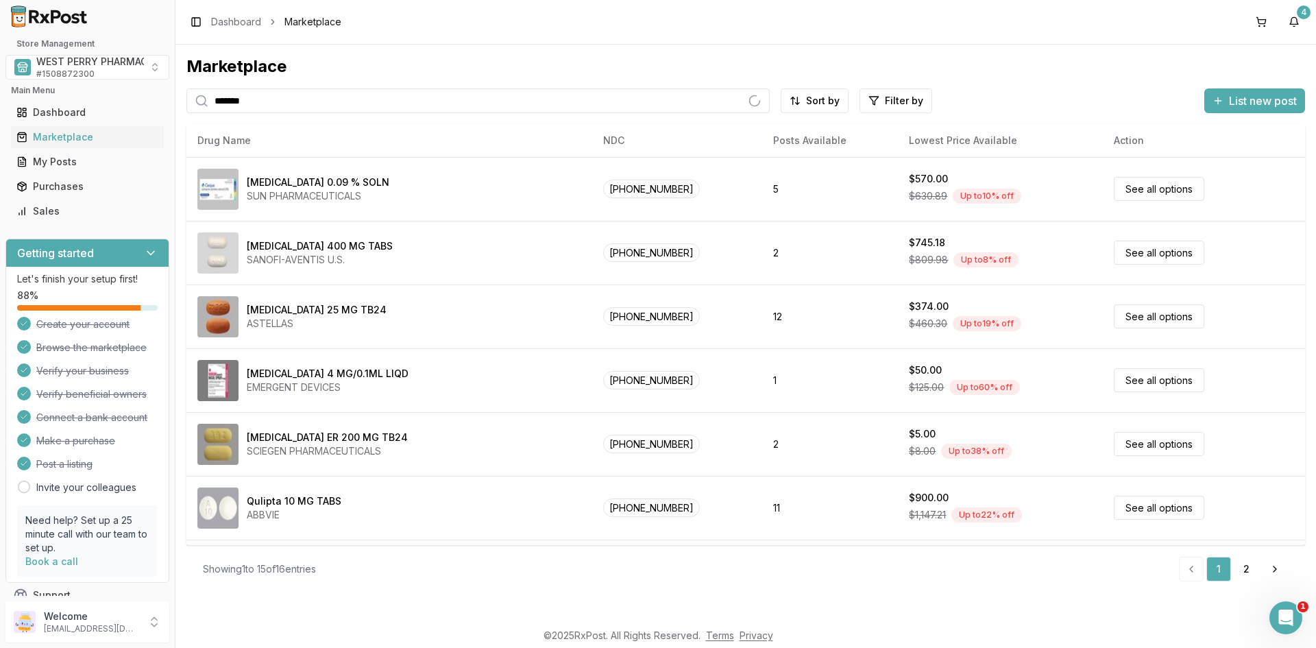
type input "*******"
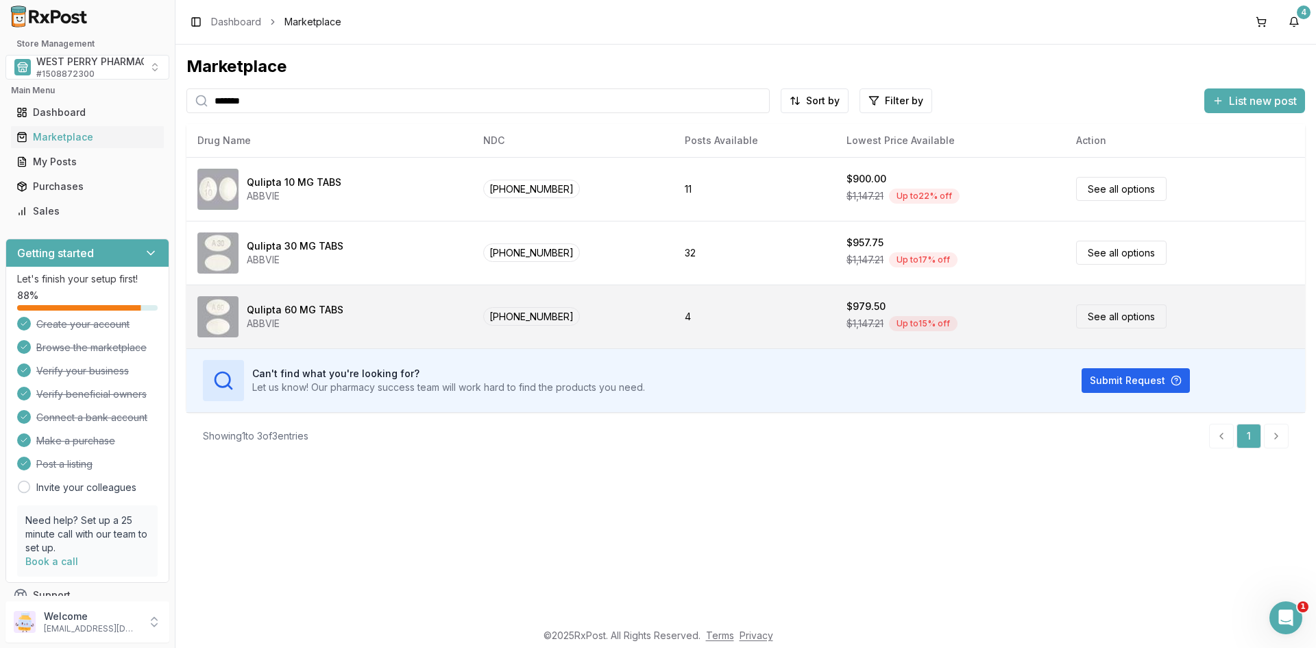
click at [301, 312] on div "Qulipta 60 MG TABS" at bounding box center [295, 310] width 97 height 14
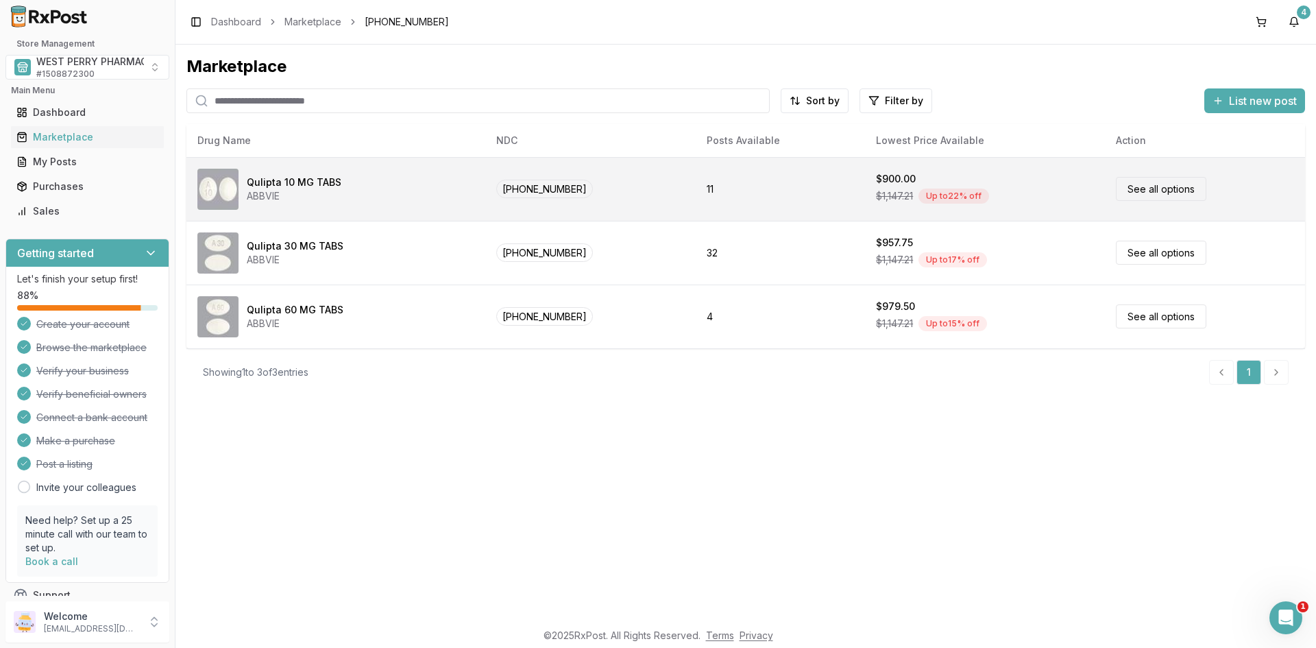
click at [248, 194] on div "ABBVIE" at bounding box center [294, 196] width 95 height 14
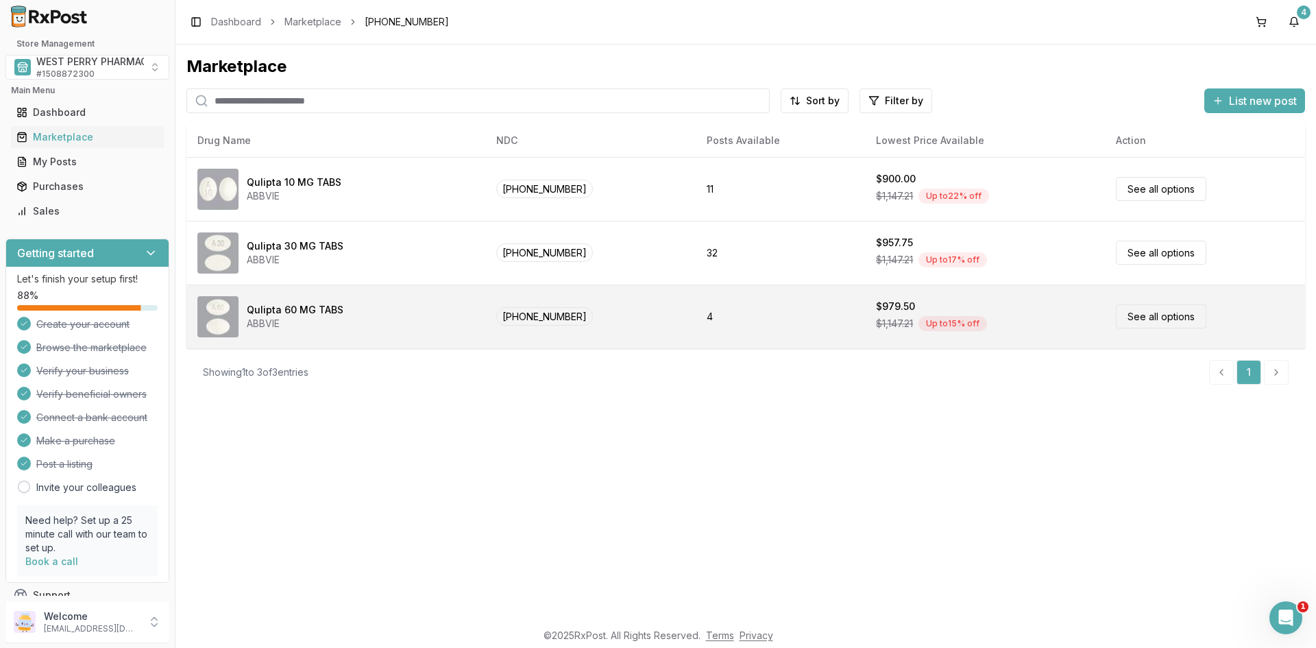
click at [285, 310] on div "Qulipta 60 MG TABS" at bounding box center [295, 310] width 97 height 14
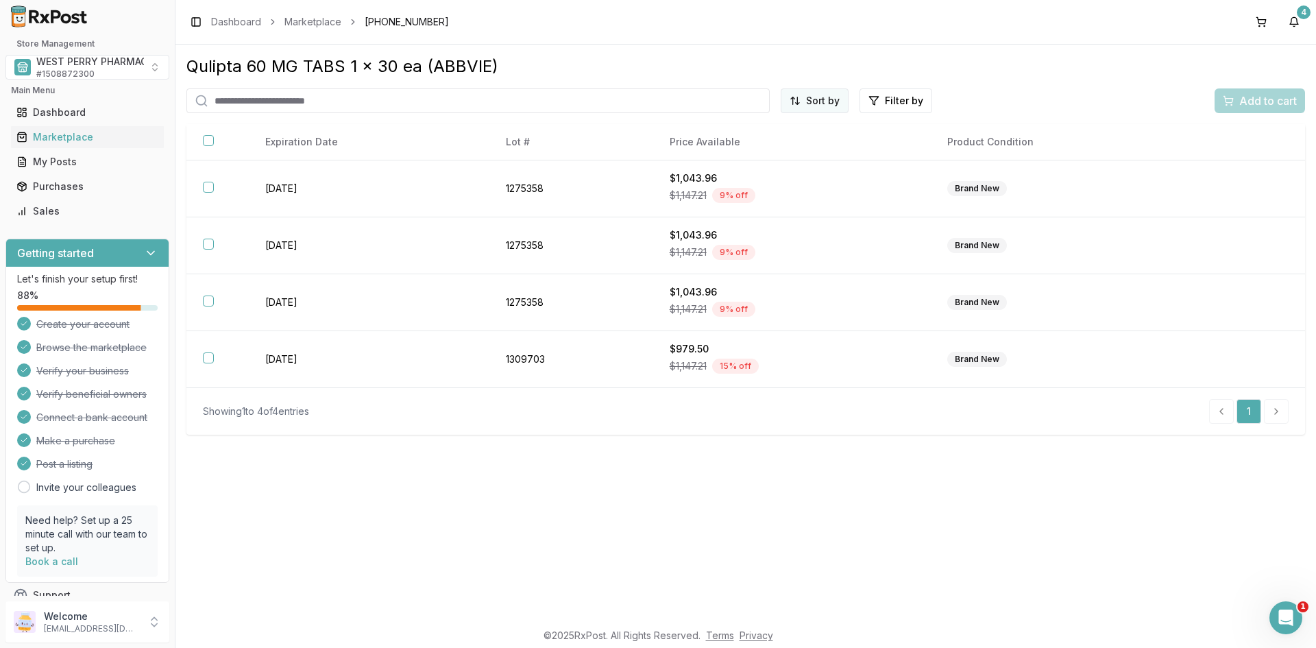
click at [825, 104] on html "Store Management WEST PERRY PHARMACY INC # 1508872300 Main Menu Dashboard Marke…" at bounding box center [658, 324] width 1316 height 648
click at [795, 176] on div "Best Discount (High to Low)" at bounding box center [781, 181] width 130 height 36
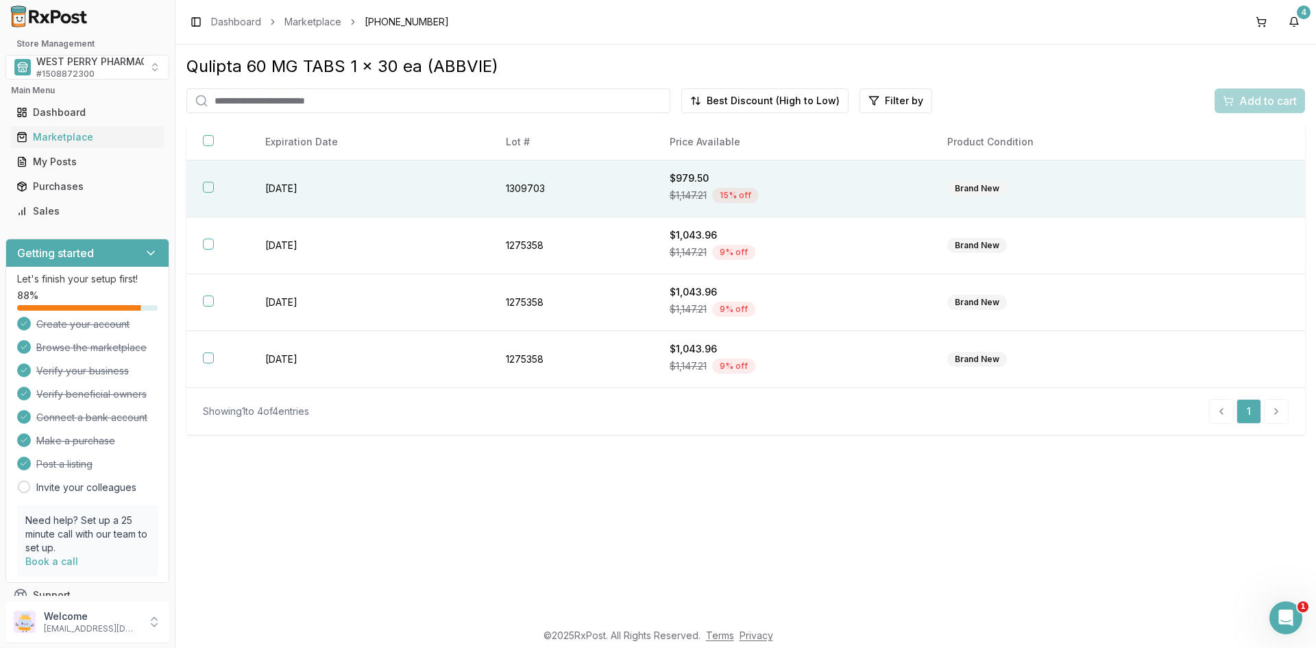
click at [202, 186] on th at bounding box center [217, 188] width 62 height 57
click at [1230, 104] on div "Add to cart" at bounding box center [1260, 101] width 74 height 16
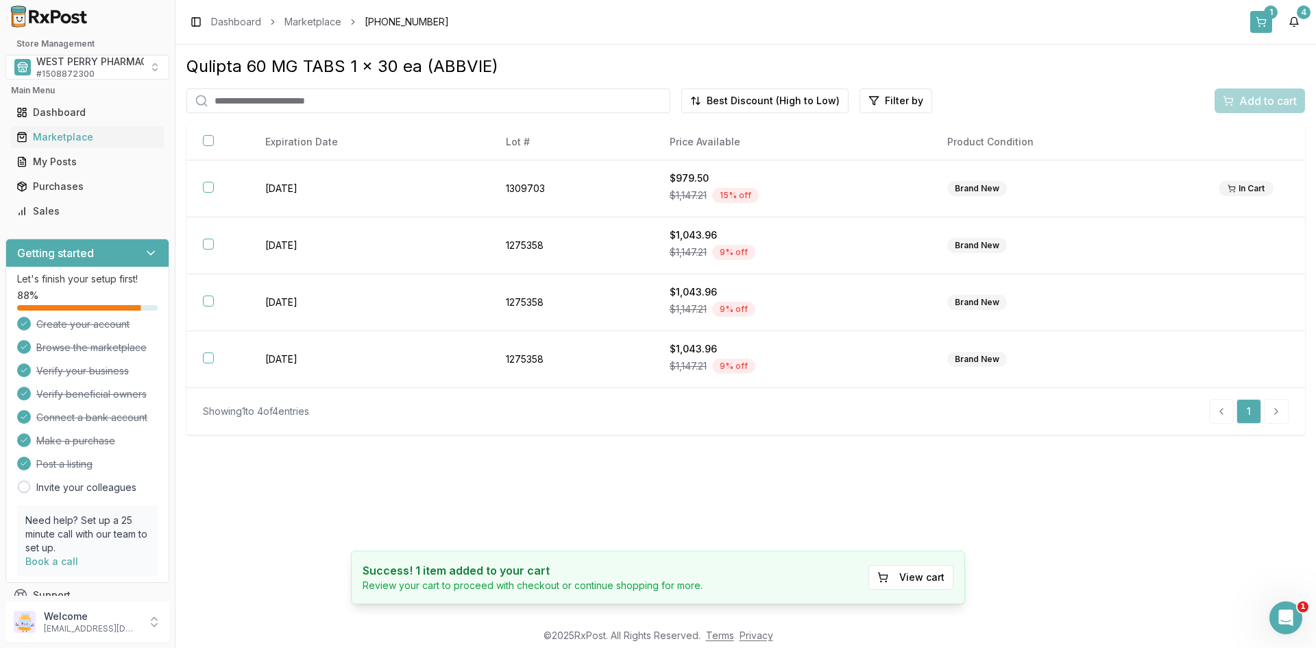
click at [1264, 21] on button "1" at bounding box center [1262, 22] width 22 height 22
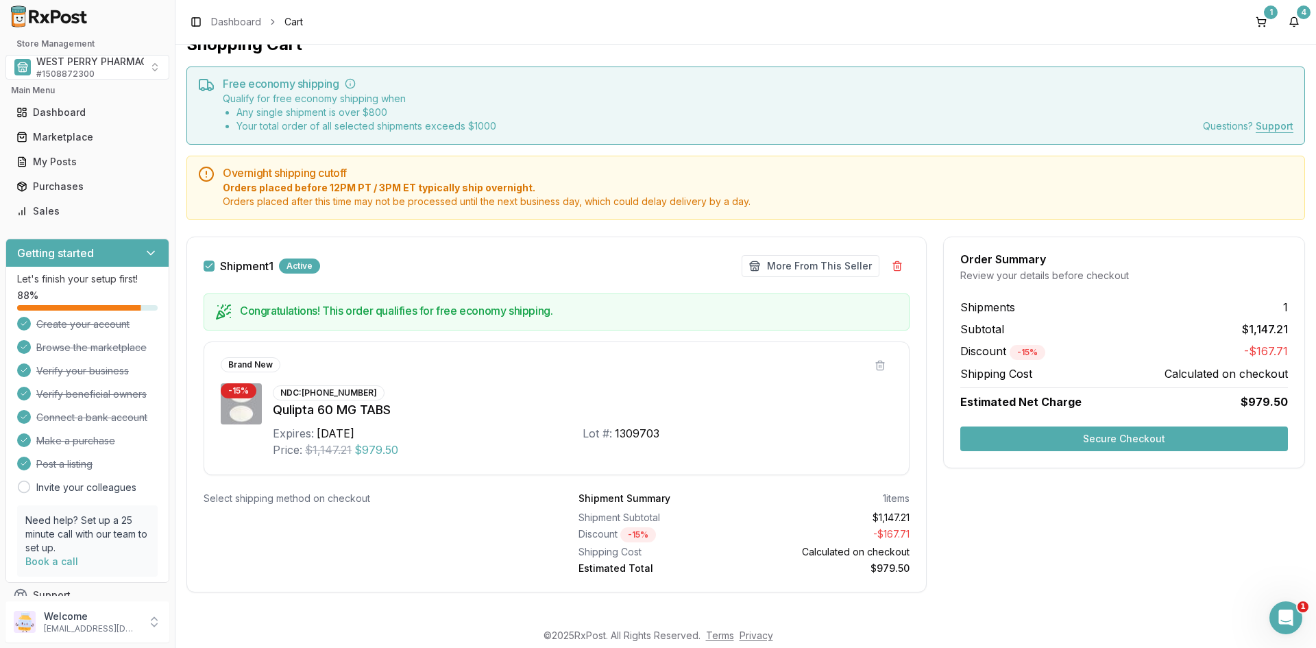
scroll to position [32, 0]
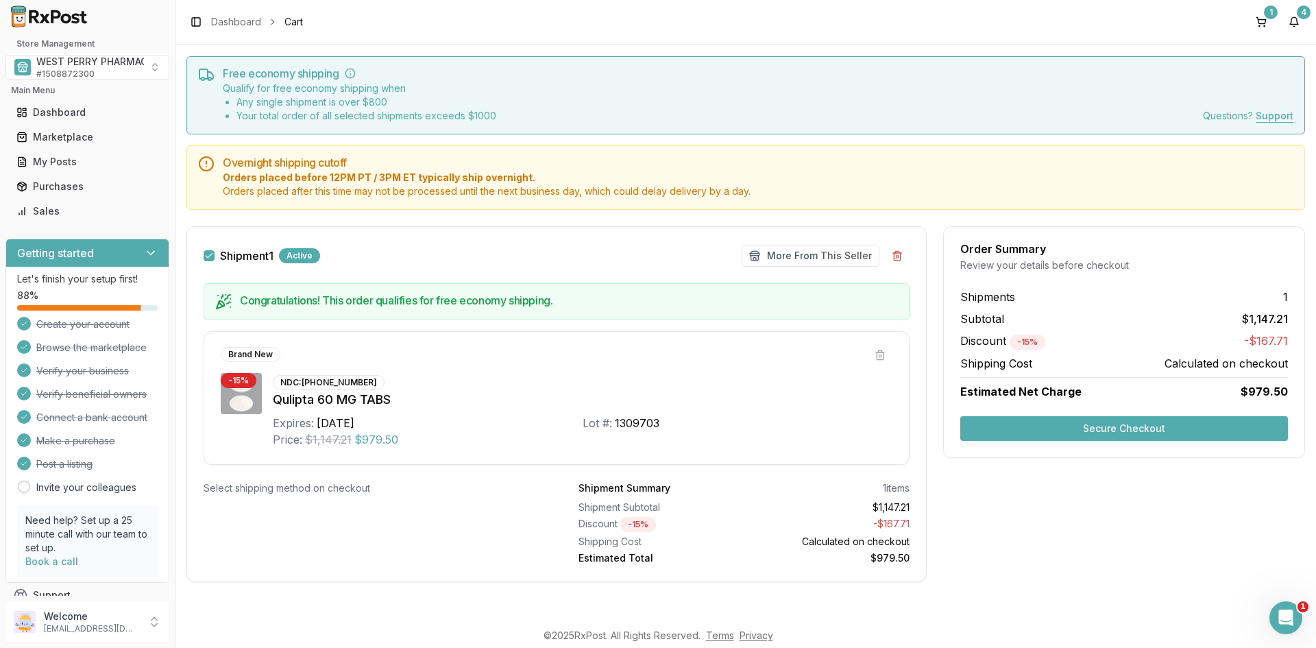
click at [1068, 429] on button "Secure Checkout" at bounding box center [1125, 428] width 328 height 25
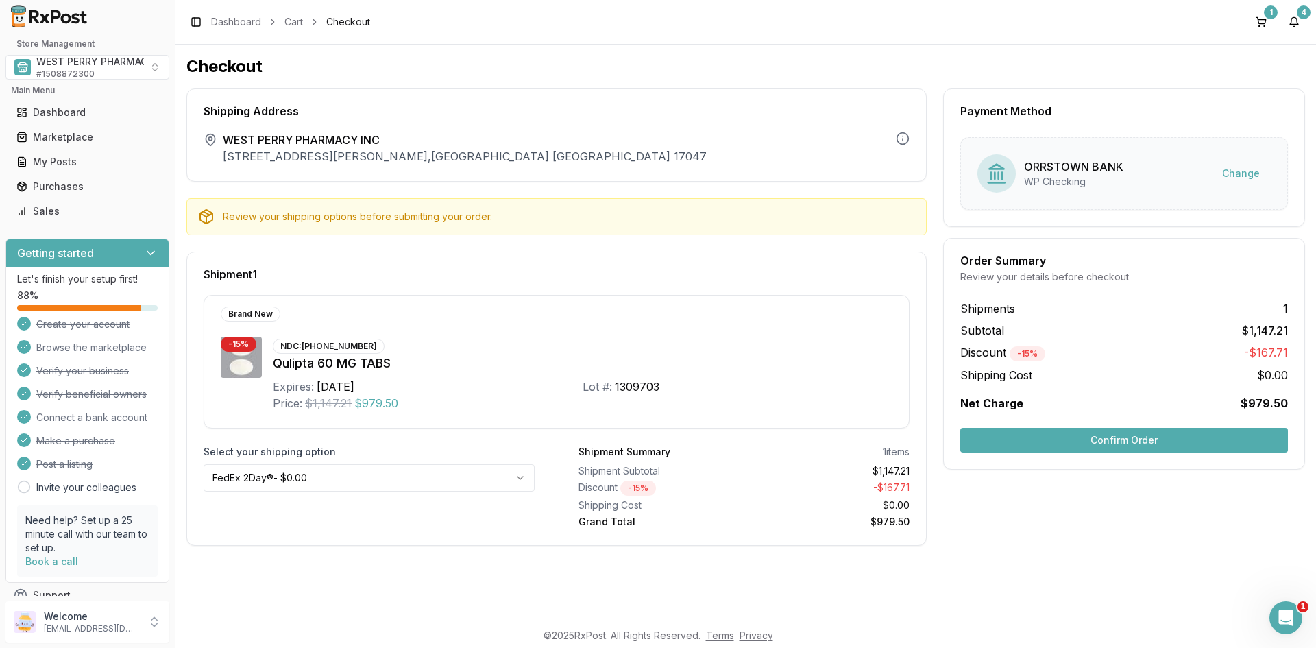
click at [1120, 437] on button "Confirm Order" at bounding box center [1125, 440] width 328 height 25
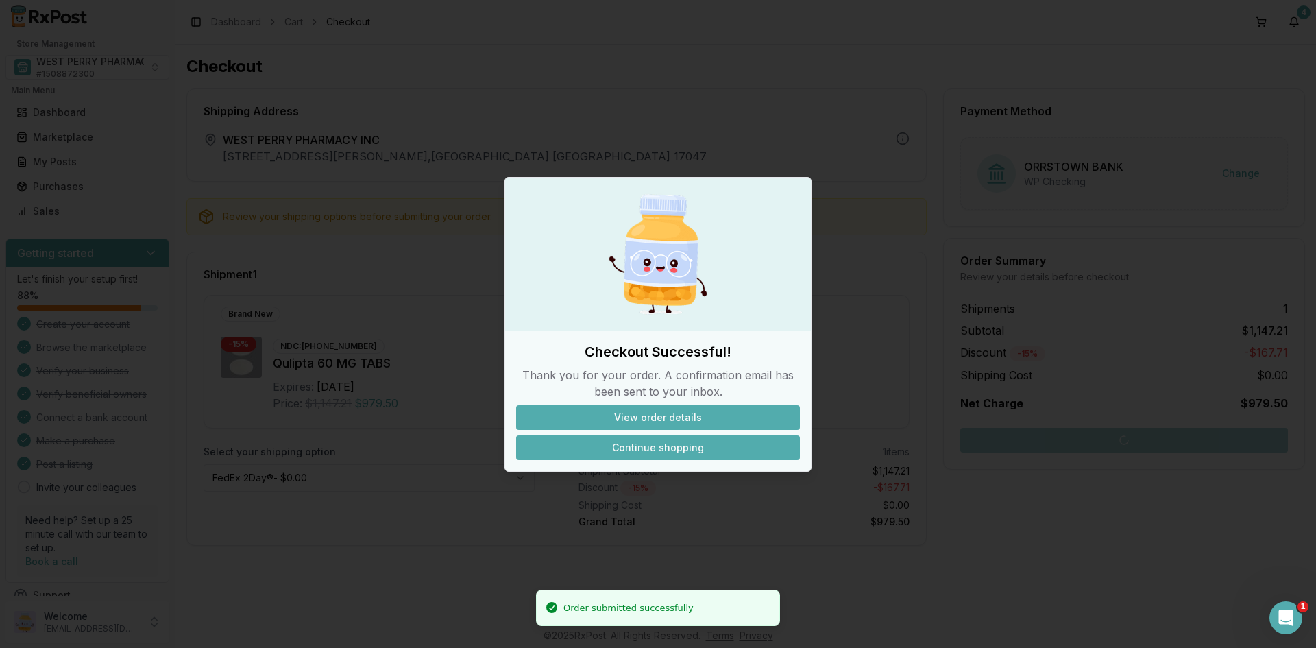
click at [653, 450] on button "Continue shopping" at bounding box center [658, 447] width 284 height 25
